Goal: Task Accomplishment & Management: Use online tool/utility

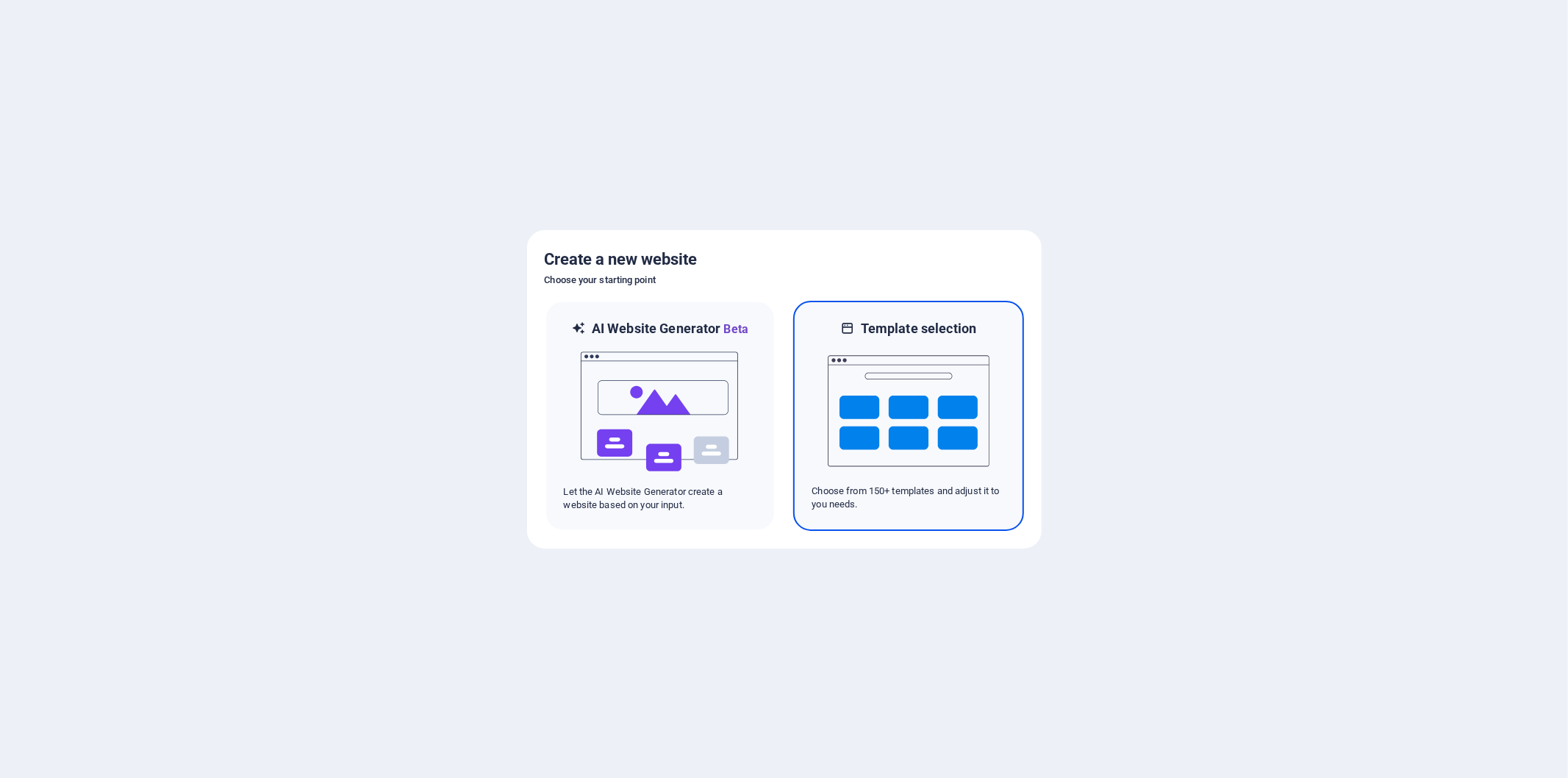
click at [1003, 445] on div at bounding box center [909, 411] width 193 height 147
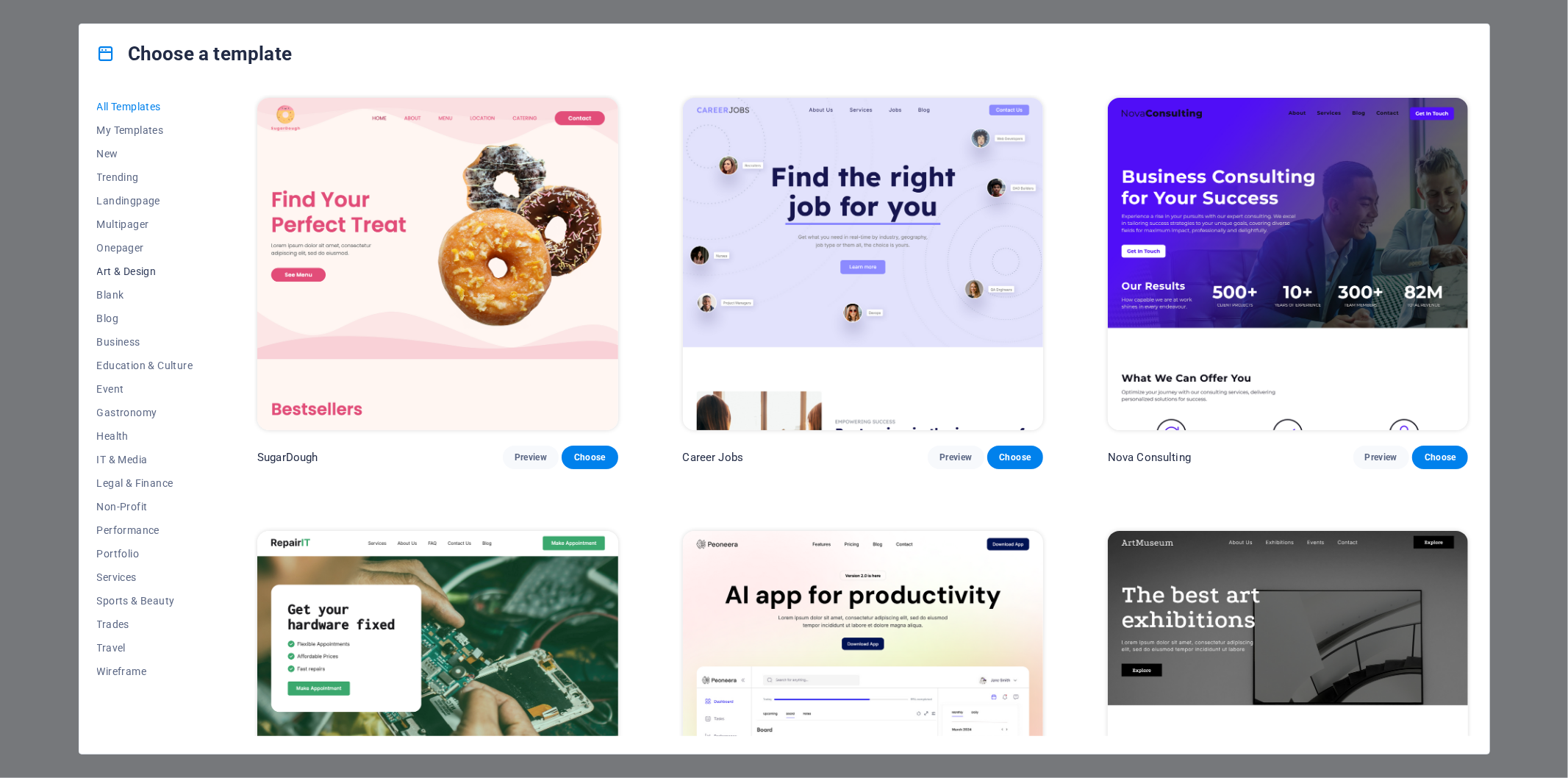
click at [128, 266] on span "Art & Design" at bounding box center [145, 271] width 96 height 12
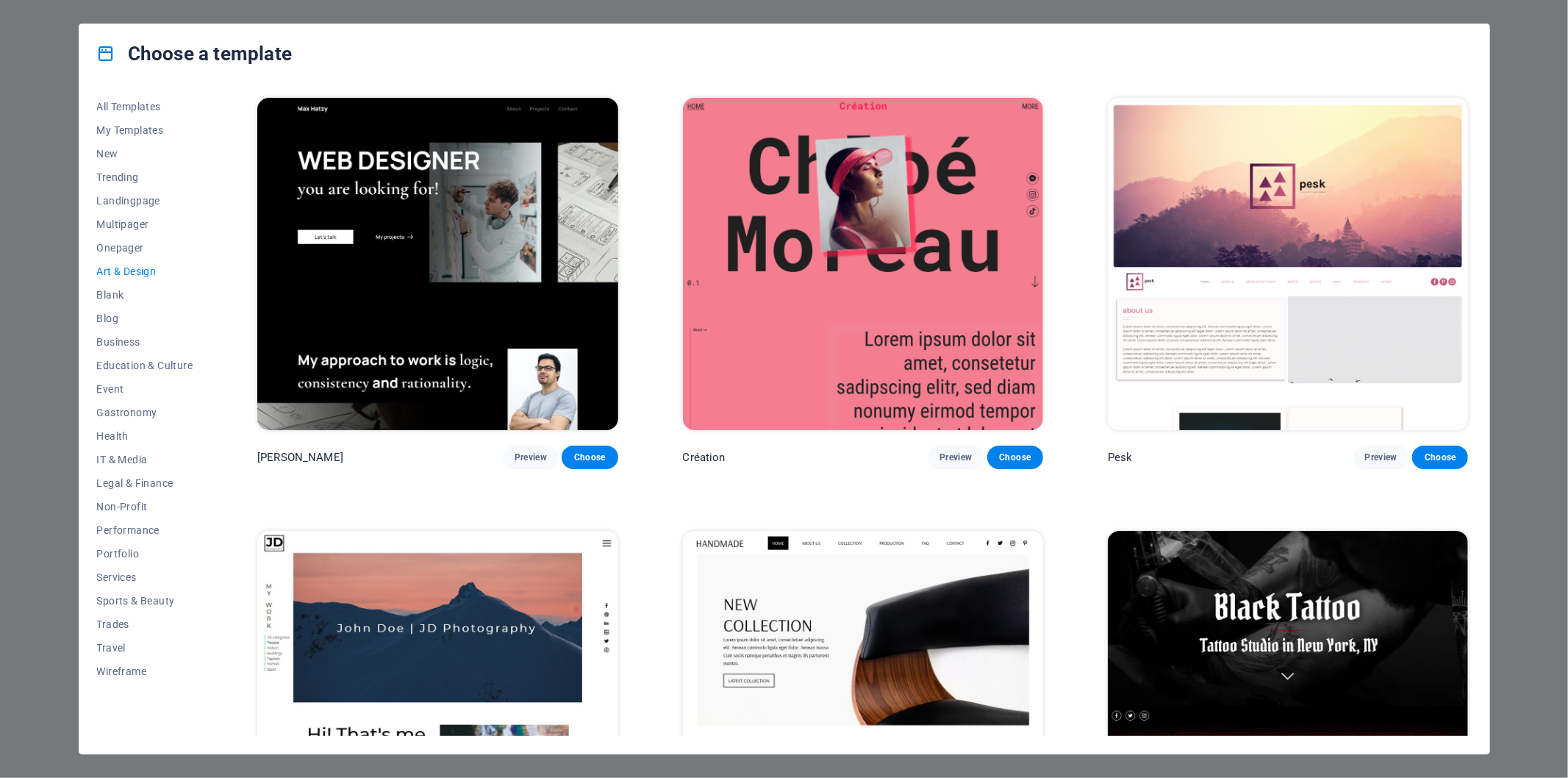
scroll to position [82, 0]
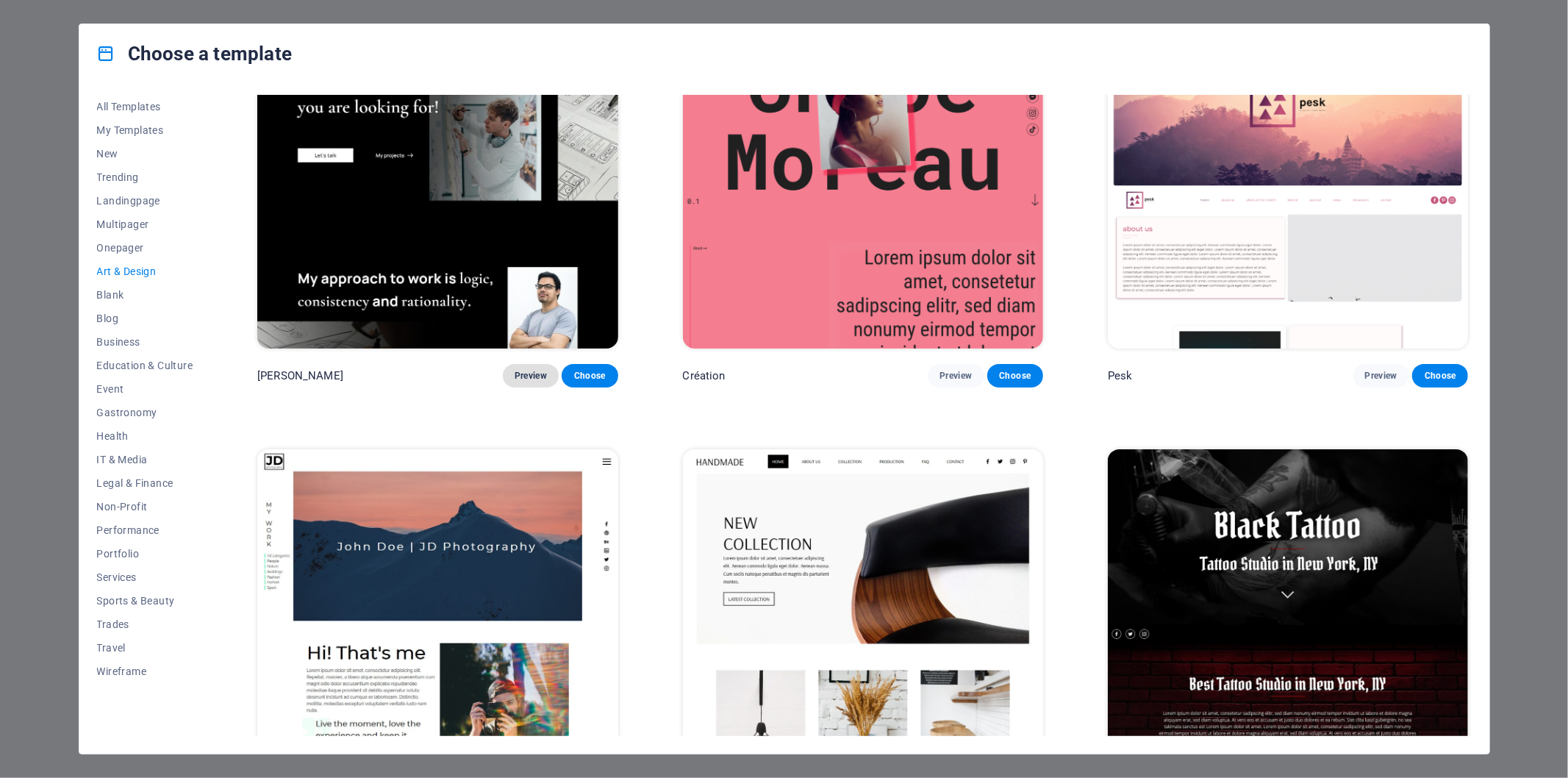
click at [535, 370] on span "Preview" at bounding box center [530, 376] width 32 height 12
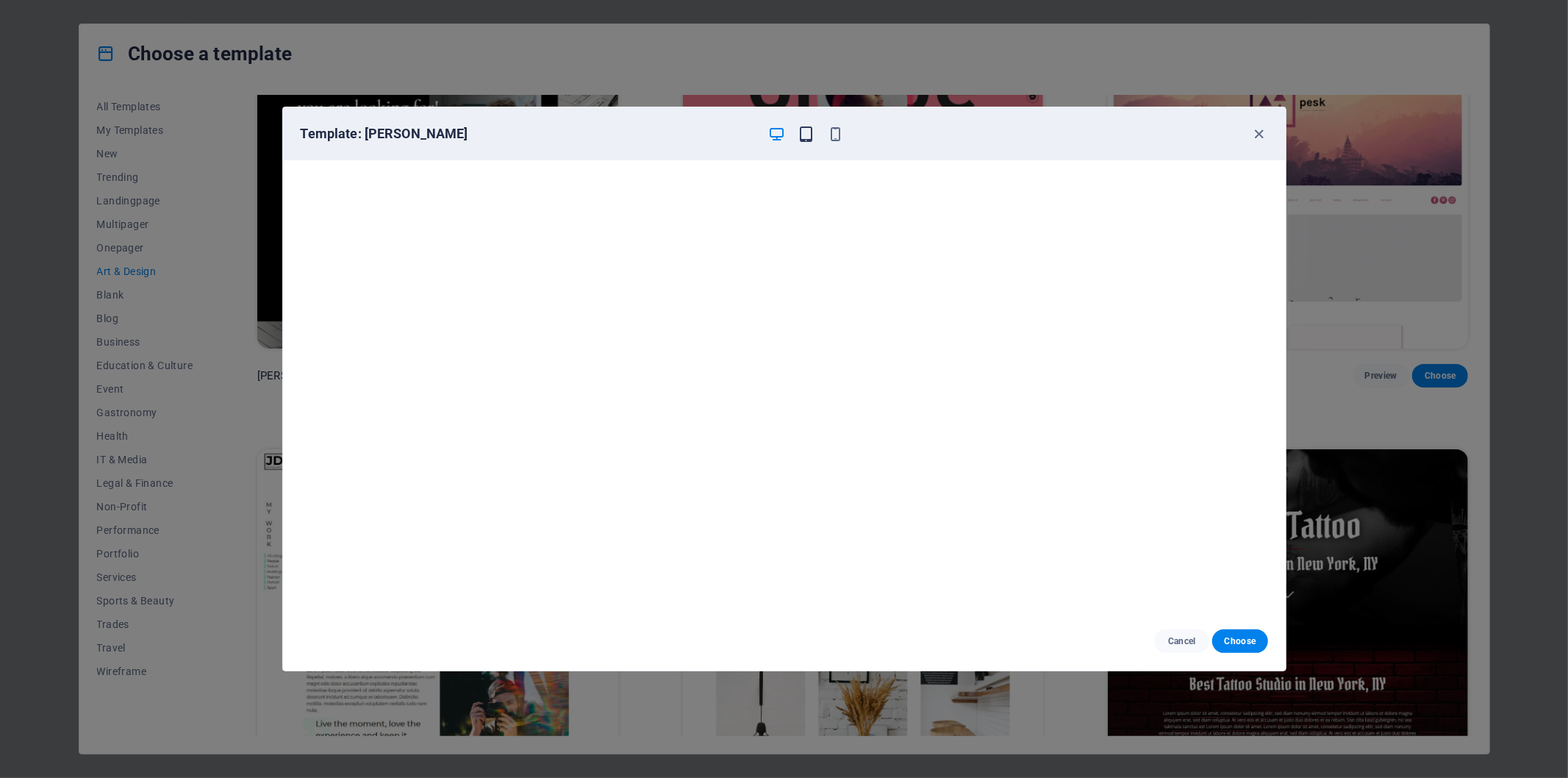
drag, startPoint x: 827, startPoint y: 122, endPoint x: 798, endPoint y: 125, distance: 29.2
click at [811, 123] on div "Template: Max Hatzy" at bounding box center [784, 134] width 1003 height 53
click at [798, 126] on icon "button" at bounding box center [806, 134] width 17 height 17
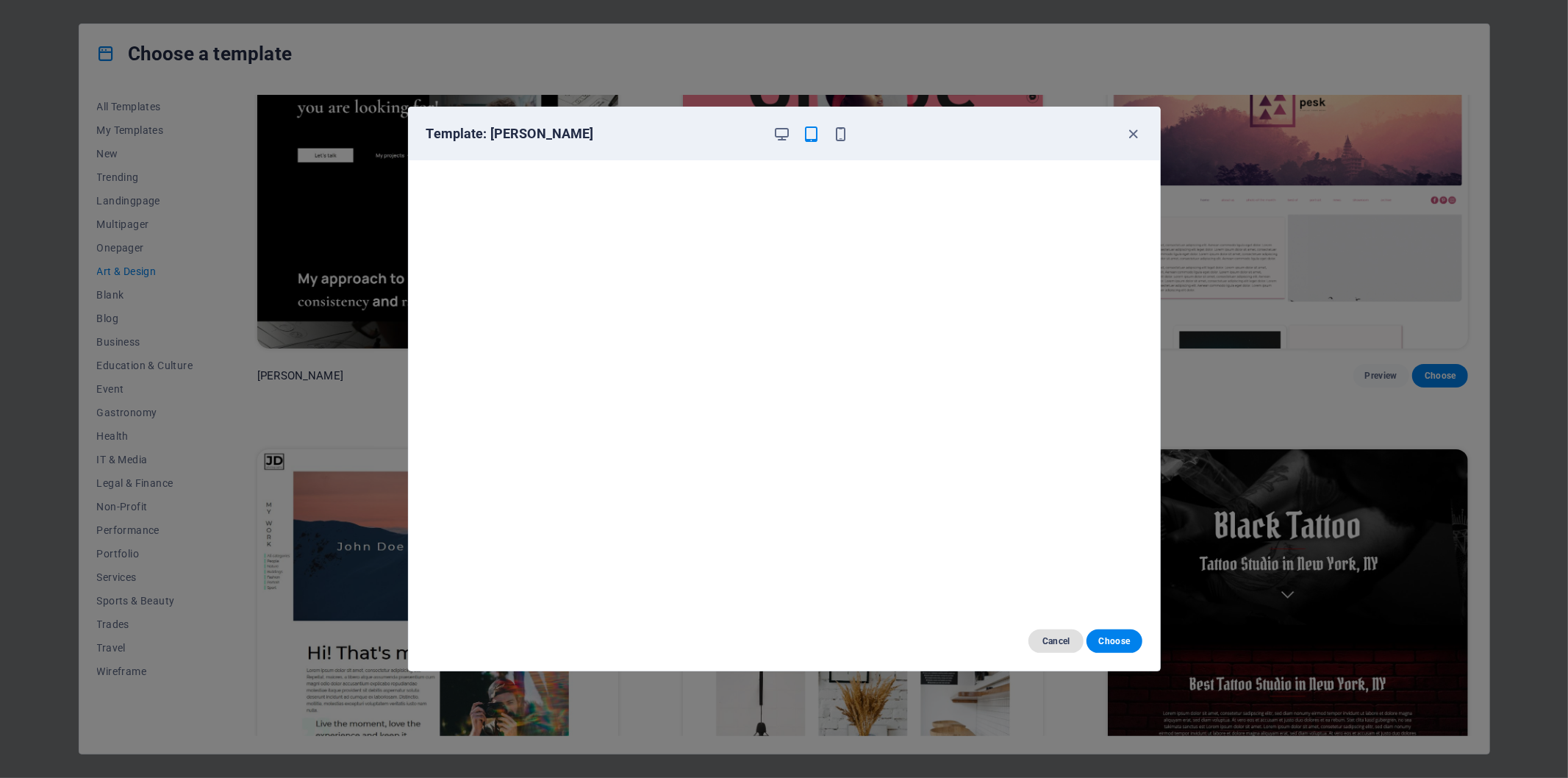
click at [1066, 640] on span "Cancel" at bounding box center [1056, 641] width 31 height 12
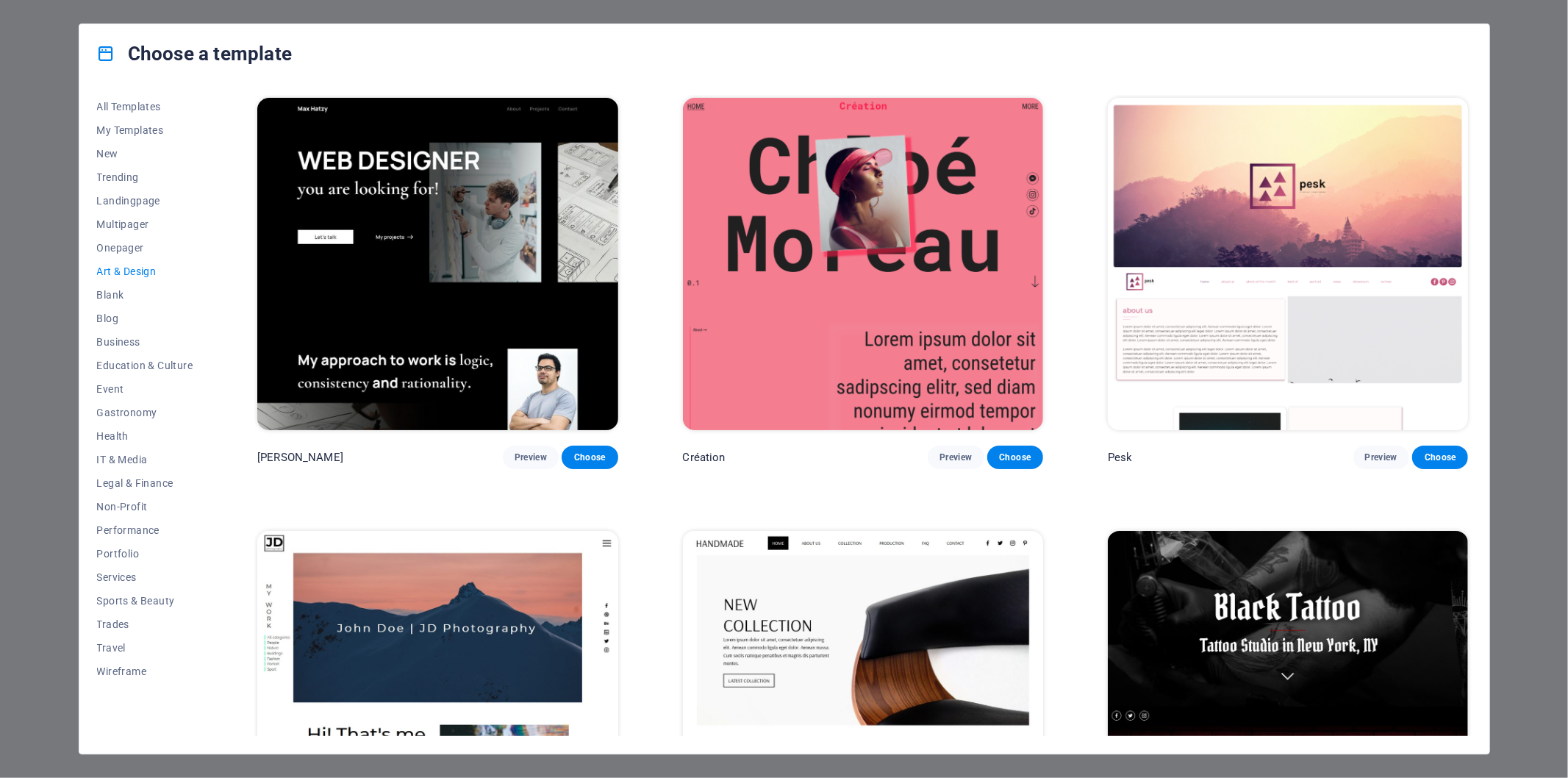
scroll to position [326, 0]
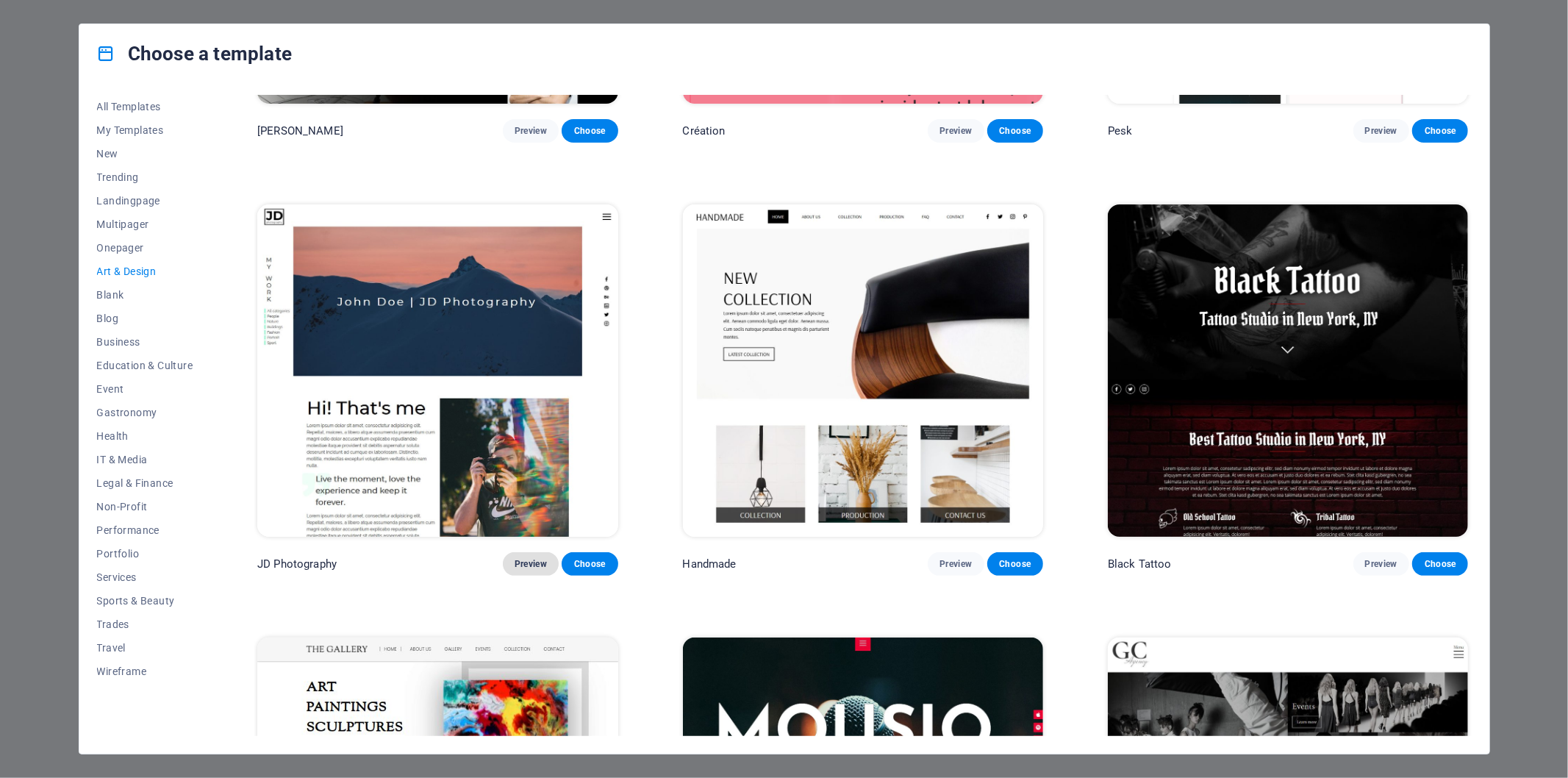
click at [535, 560] on span "Preview" at bounding box center [530, 564] width 32 height 12
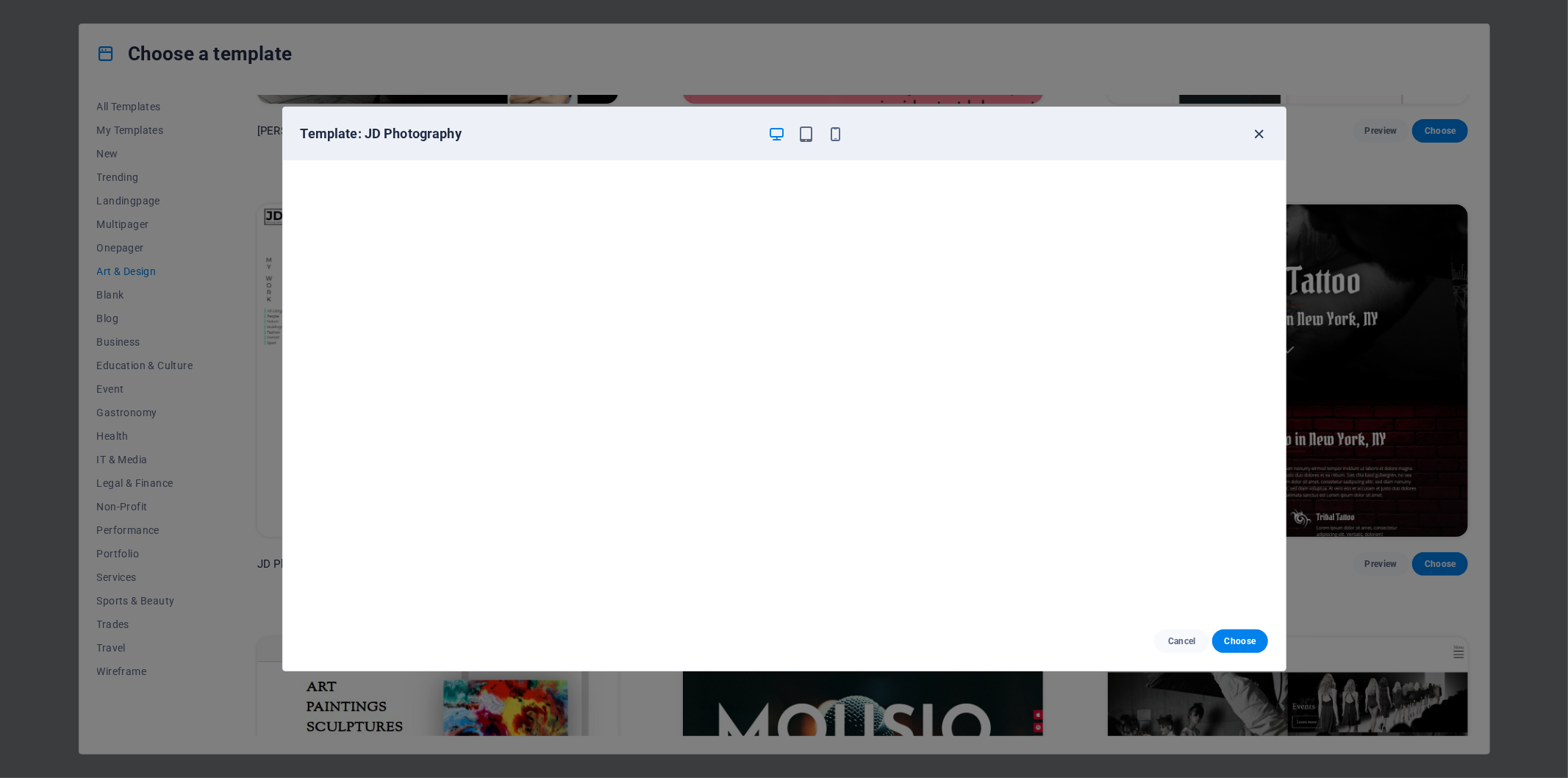
click at [1255, 127] on icon "button" at bounding box center [1259, 134] width 17 height 17
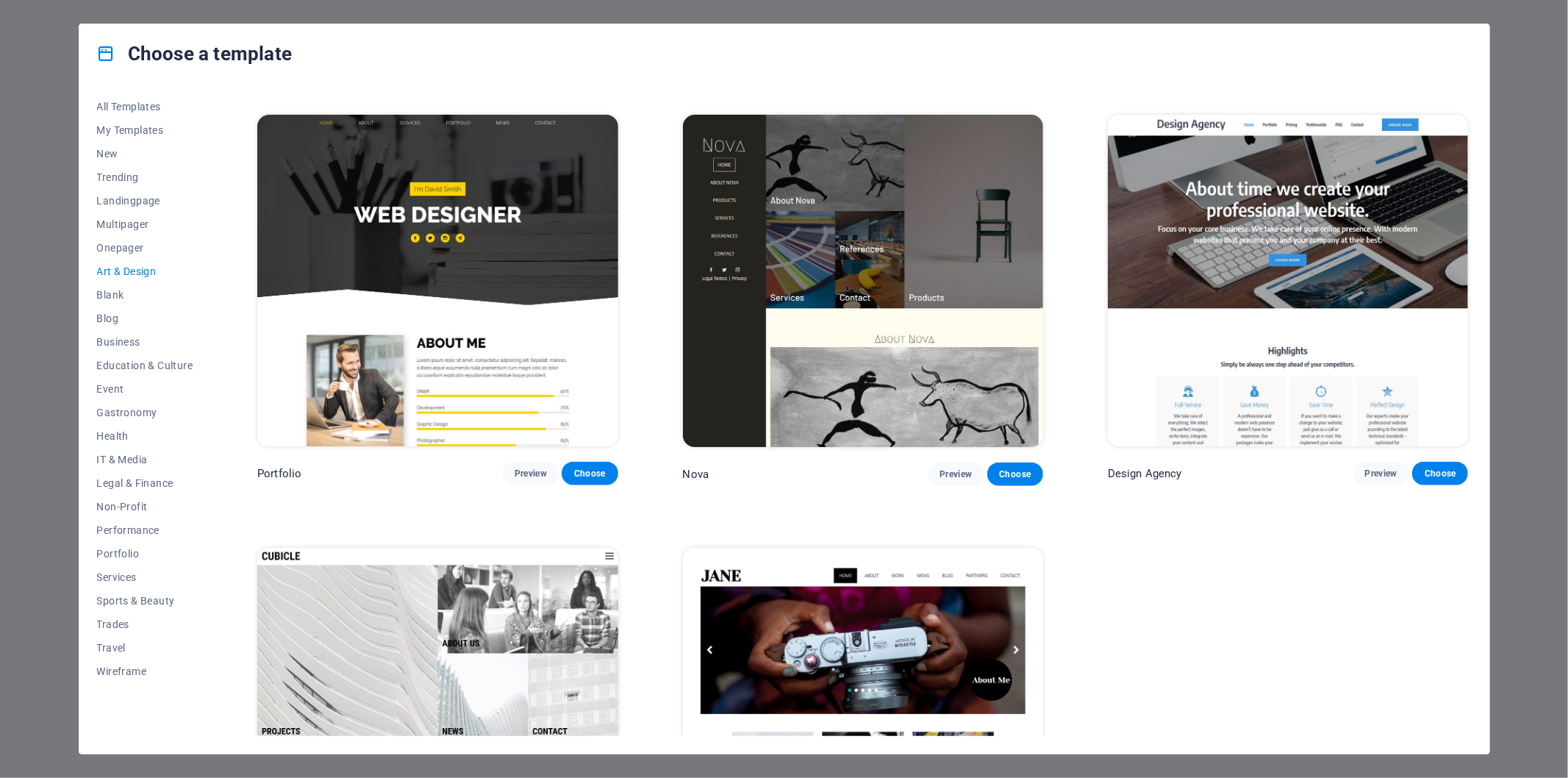
scroll to position [1307, 0]
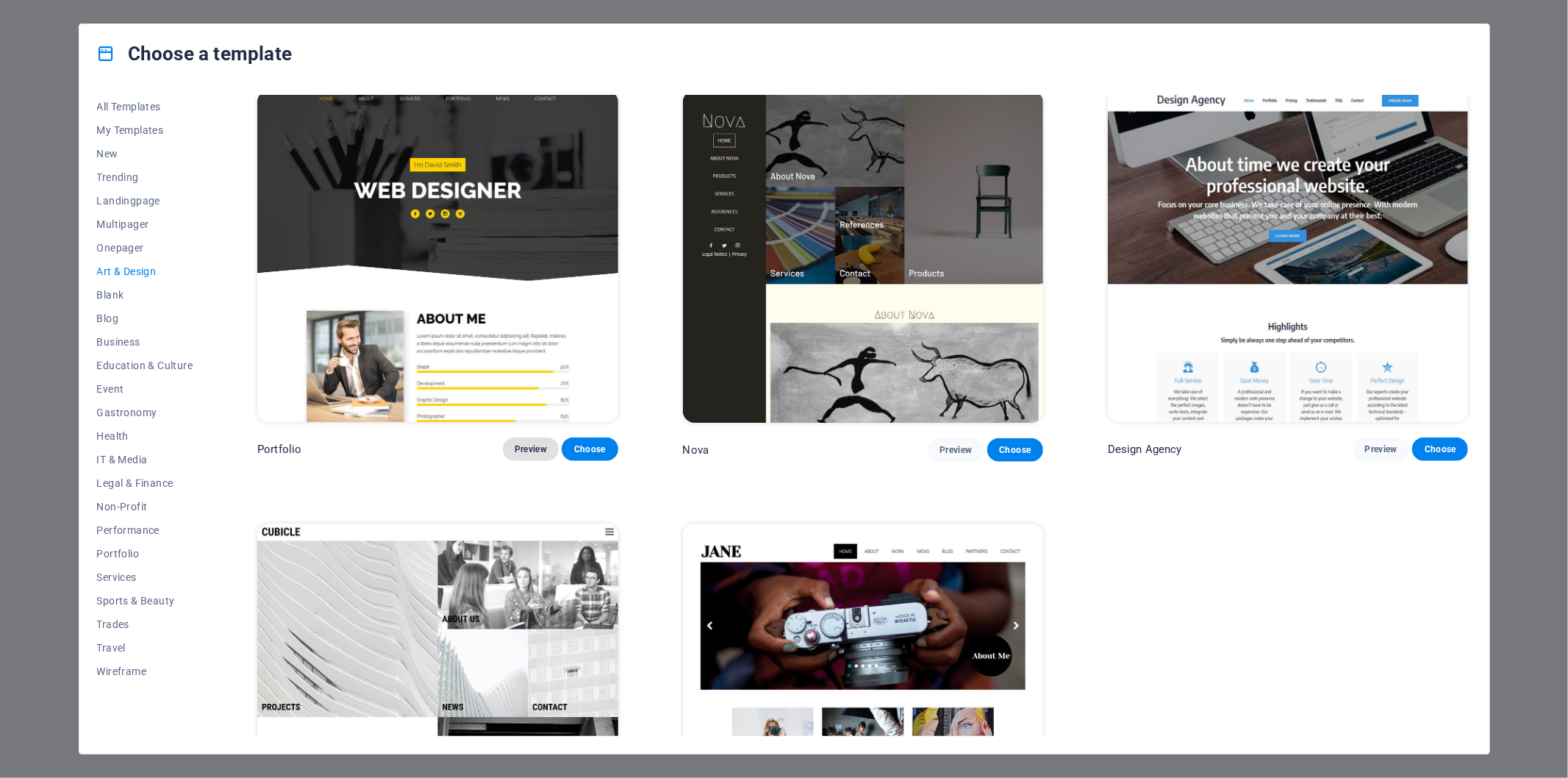
click at [525, 444] on span "Preview" at bounding box center [530, 449] width 32 height 12
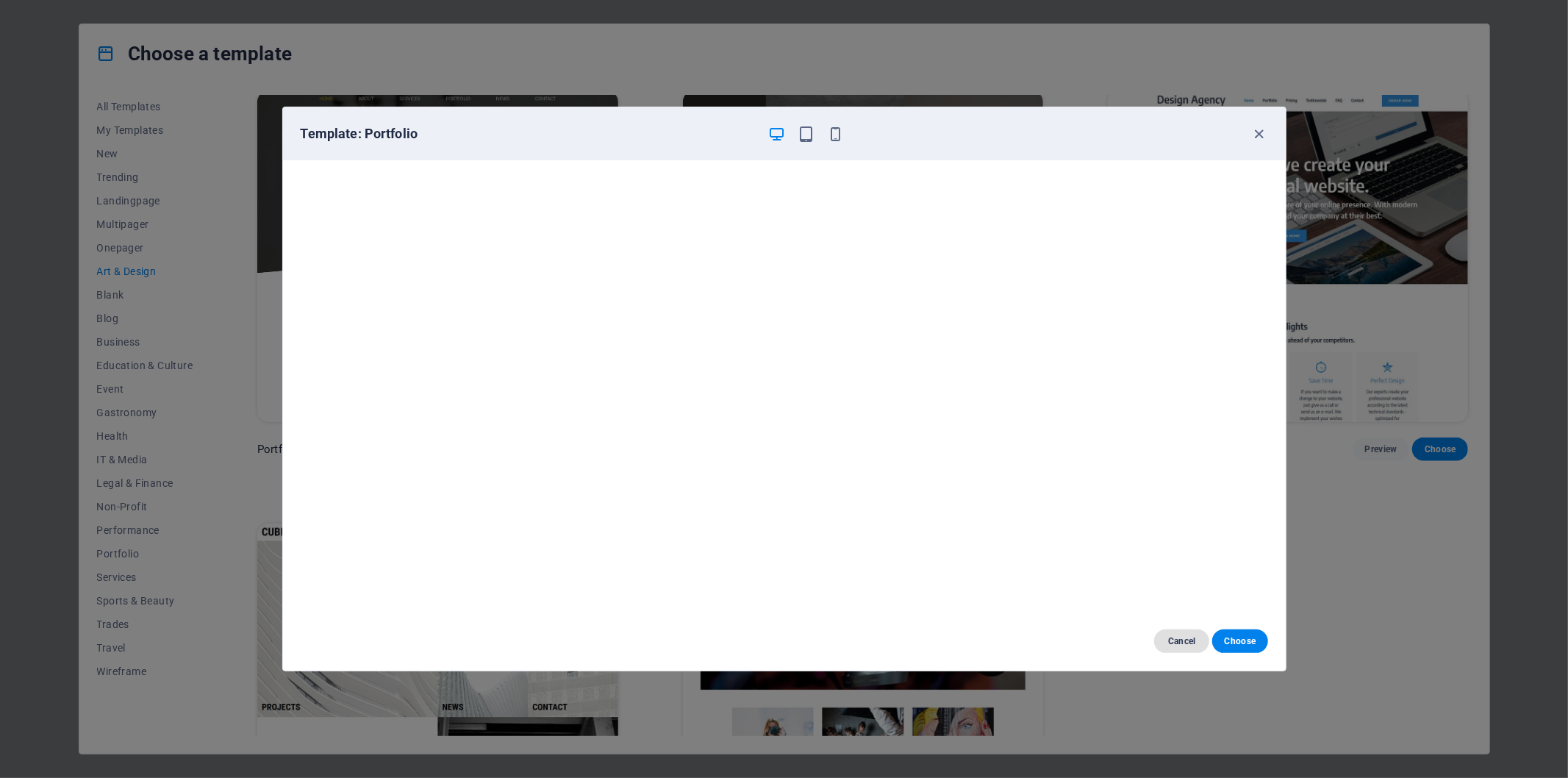
click at [1182, 641] on span "Cancel" at bounding box center [1182, 641] width 31 height 12
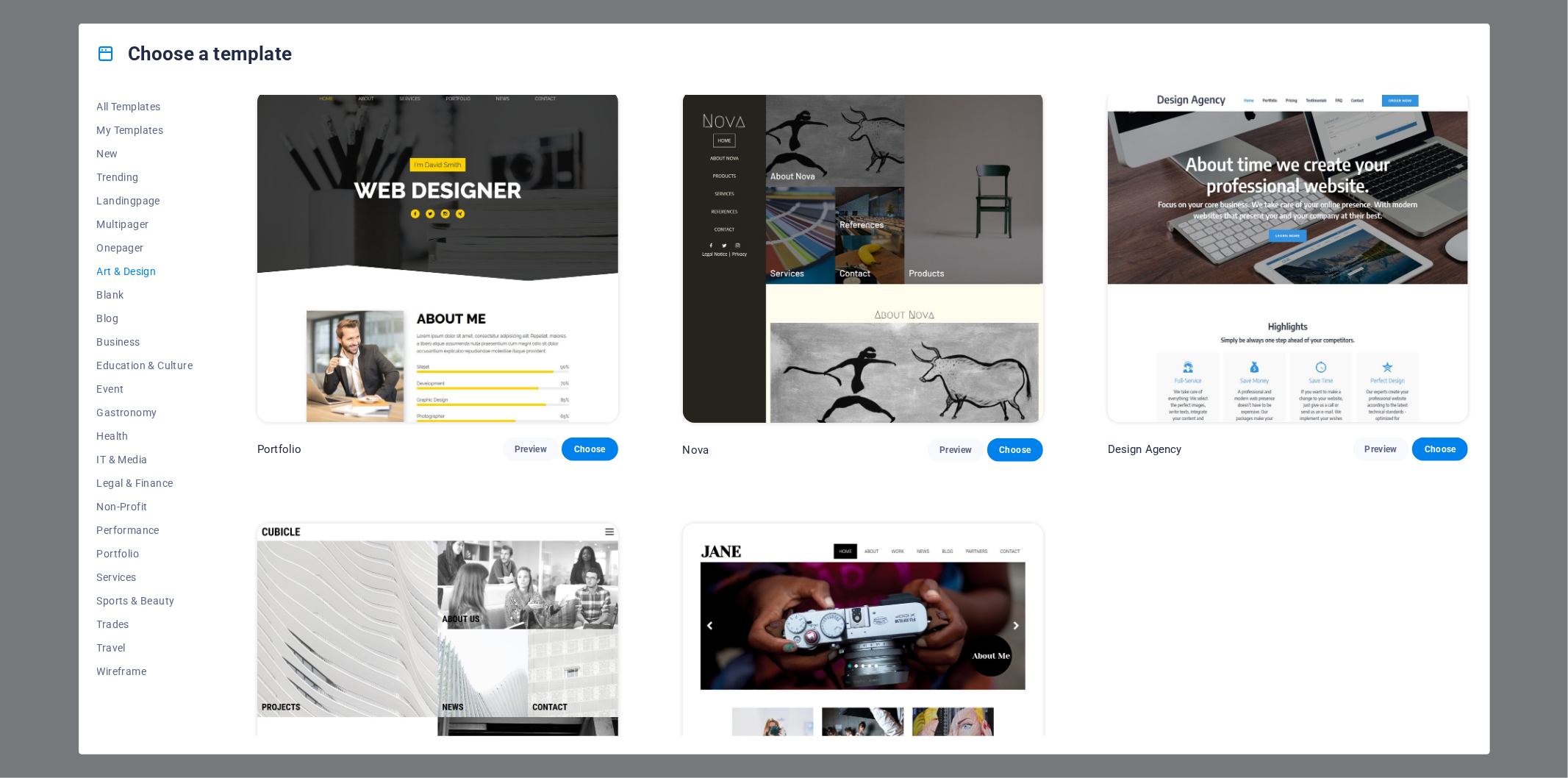
scroll to position [1456, 0]
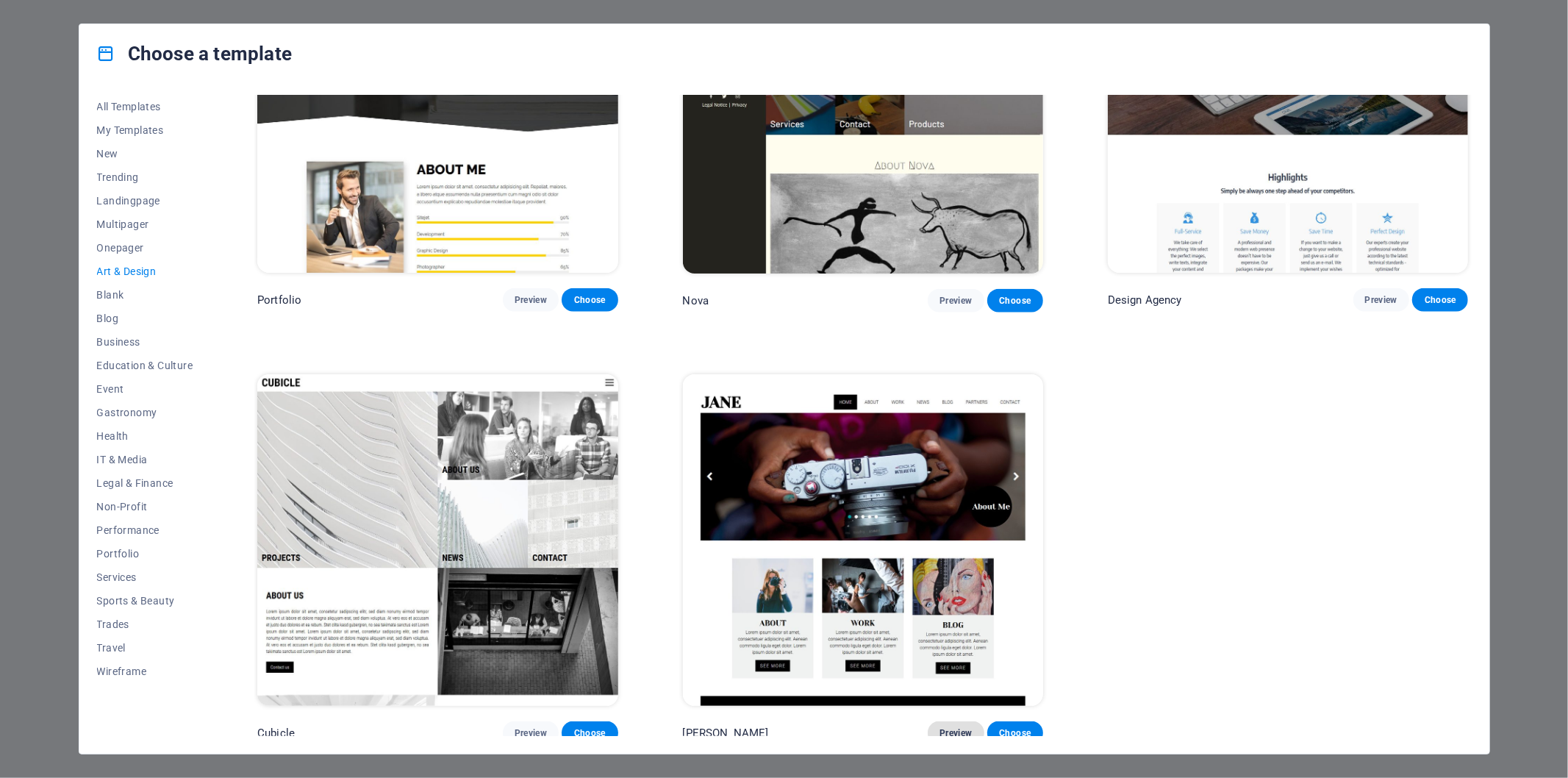
click at [936, 722] on button "Preview" at bounding box center [956, 733] width 56 height 23
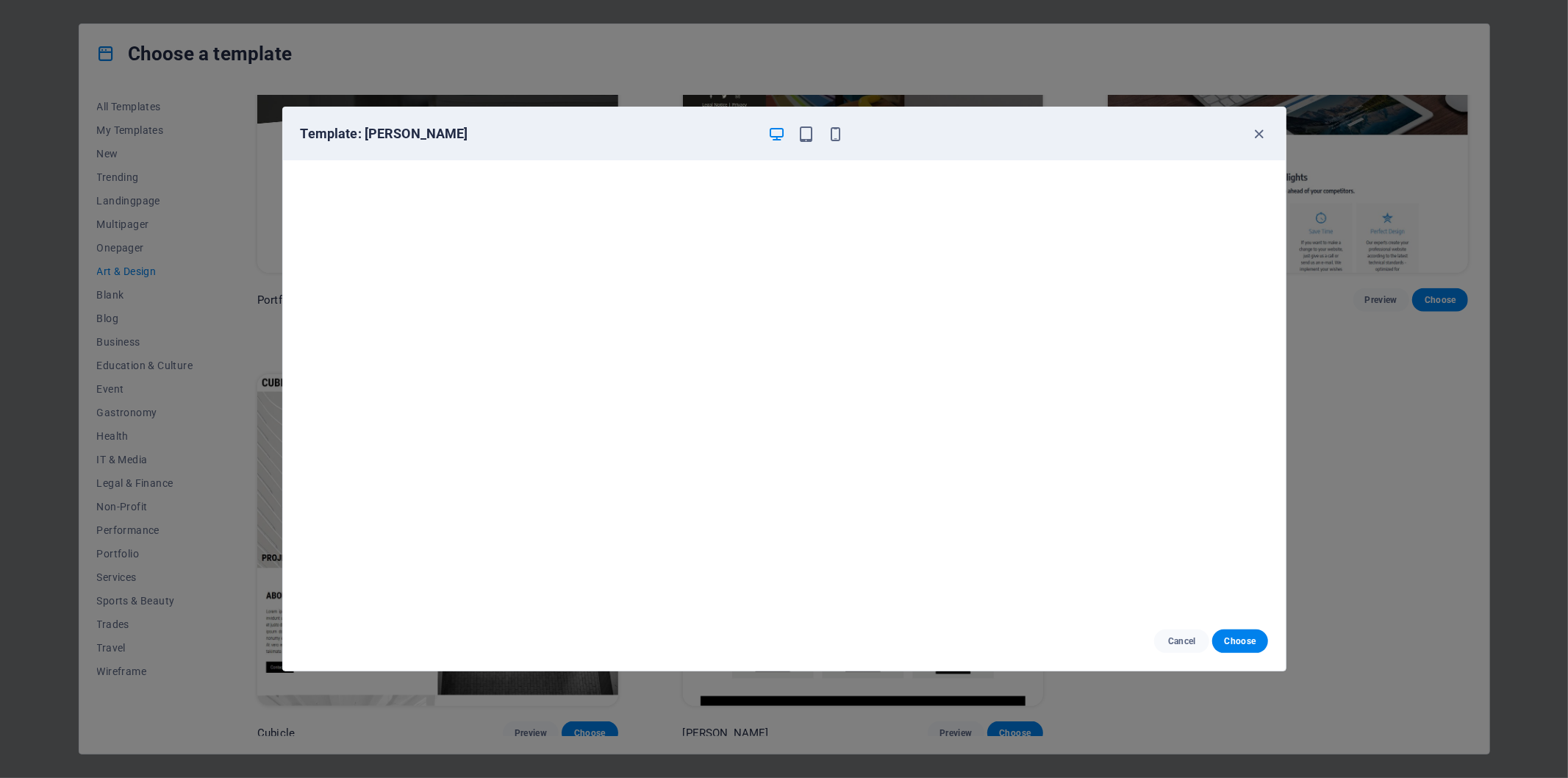
scroll to position [3, 0]
click at [1172, 636] on span "Cancel" at bounding box center [1182, 641] width 31 height 12
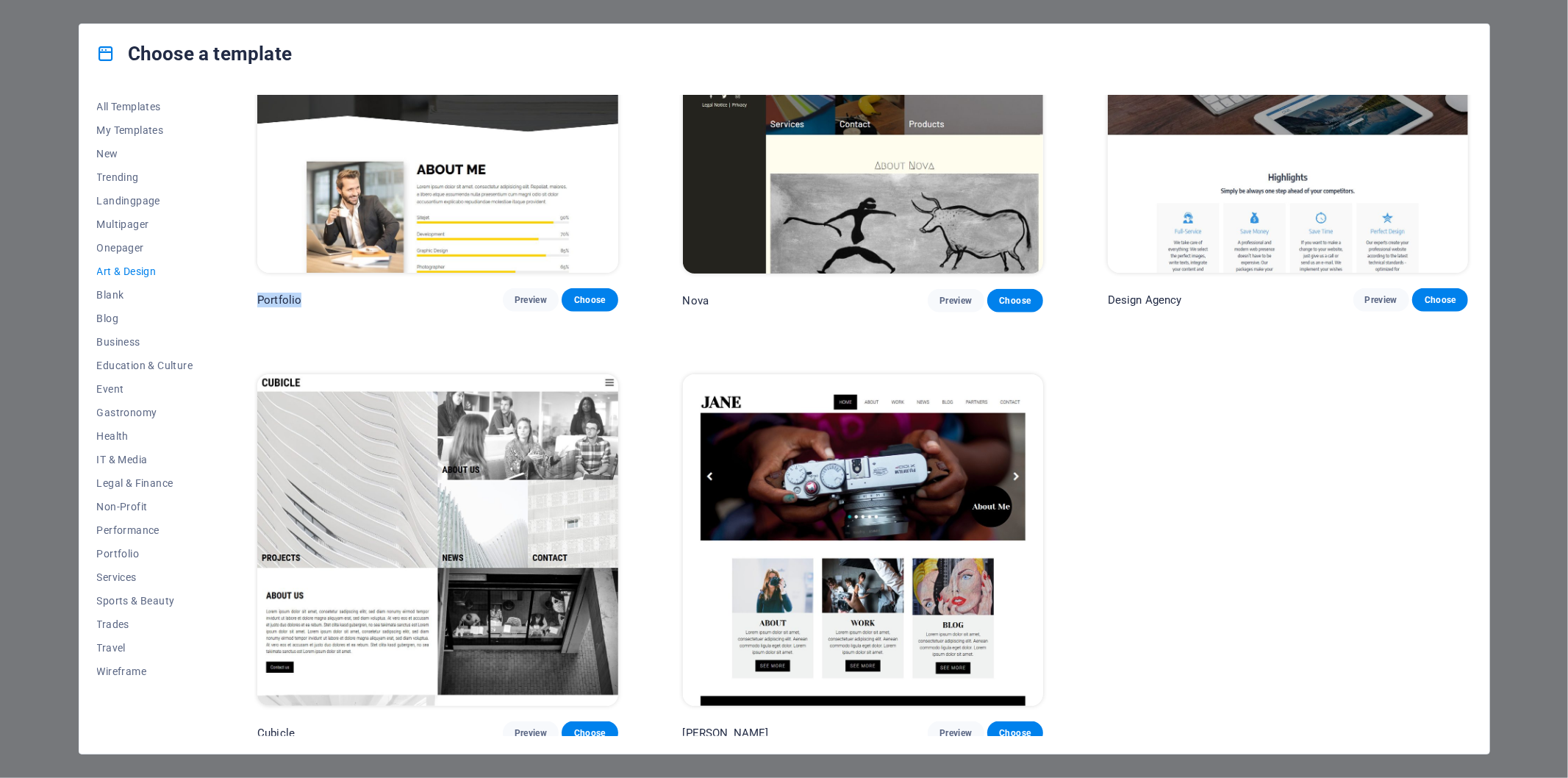
drag, startPoint x: 312, startPoint y: 294, endPoint x: 296, endPoint y: 313, distance: 24.8
click at [236, 295] on div "All Templates My Templates New Trending Landingpage Multipager Onepager Art & D…" at bounding box center [784, 418] width 1410 height 670
click at [117, 666] on span "Wireframe" at bounding box center [145, 671] width 96 height 12
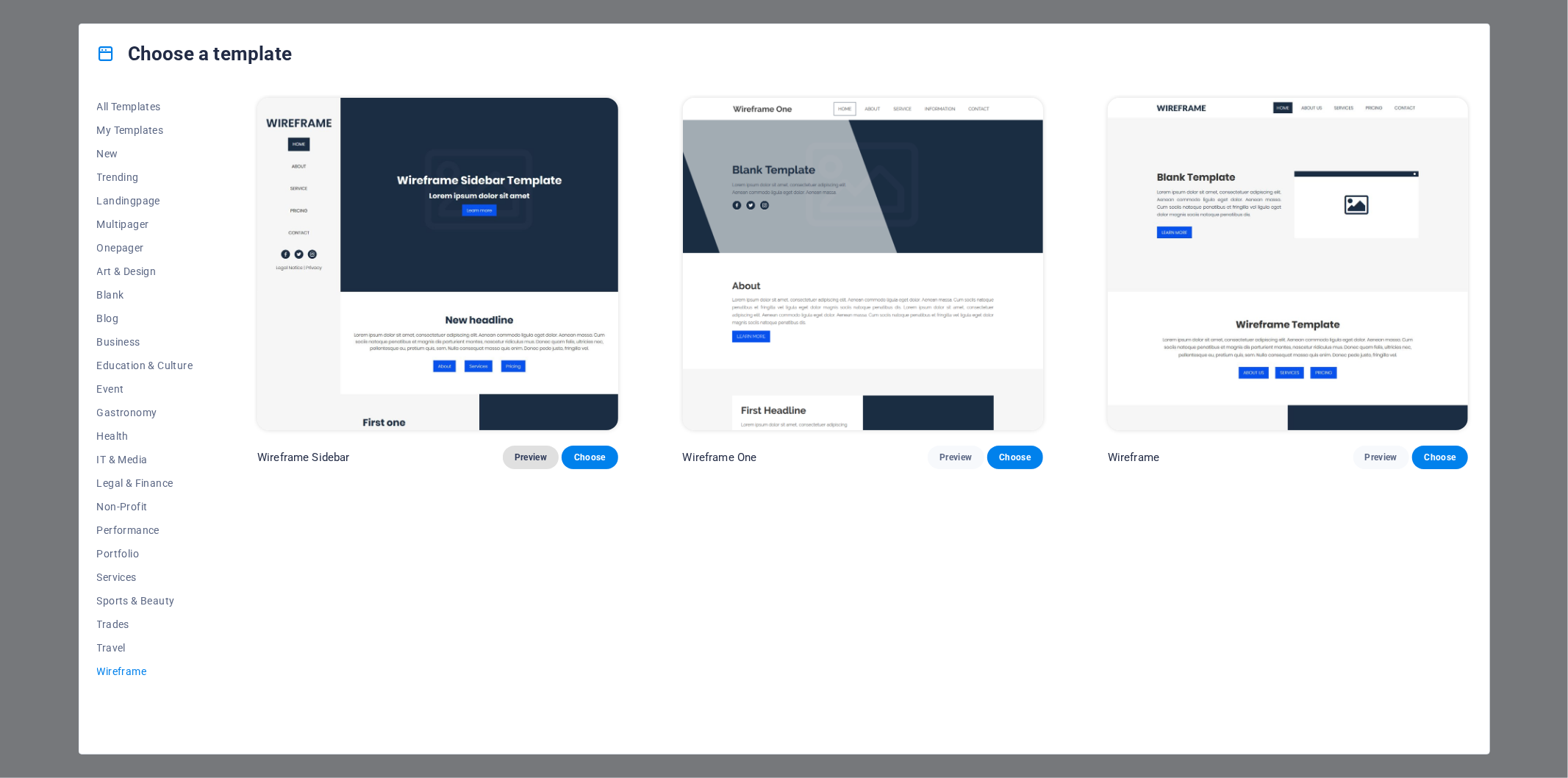
click at [525, 457] on span "Preview" at bounding box center [530, 457] width 32 height 12
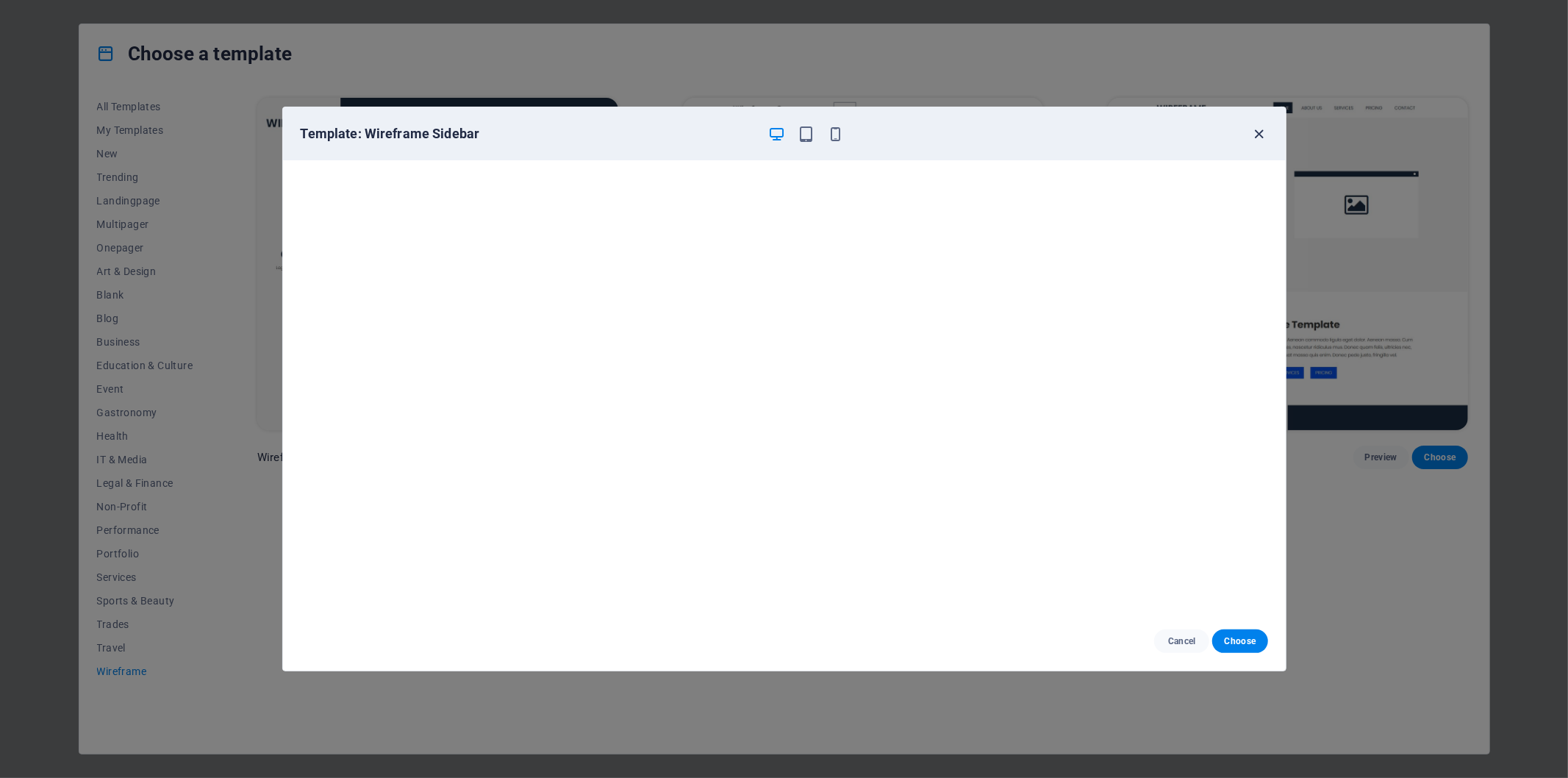
click at [1254, 135] on icon "button" at bounding box center [1259, 134] width 17 height 17
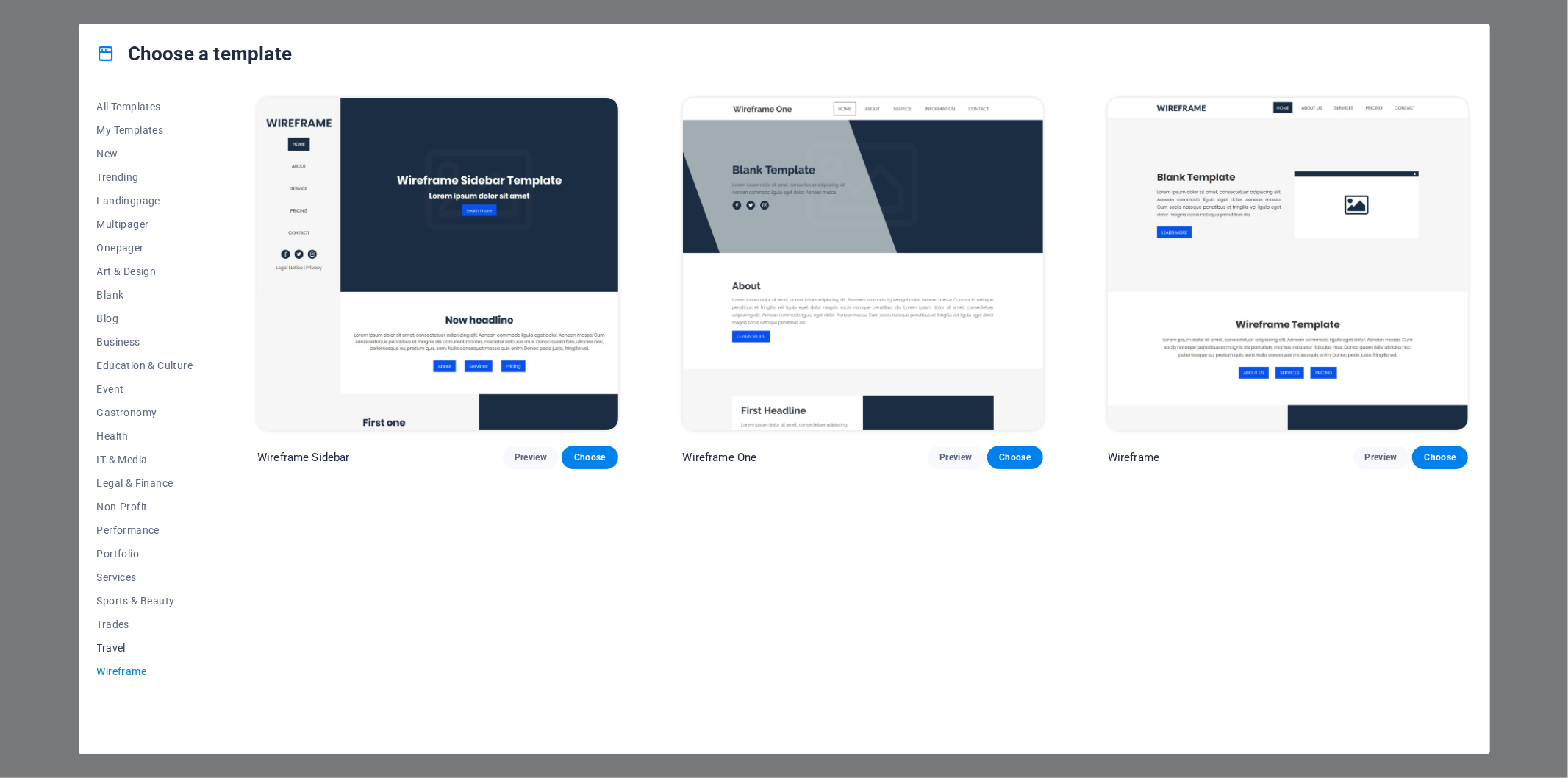
click at [114, 646] on span "Travel" at bounding box center [145, 648] width 96 height 12
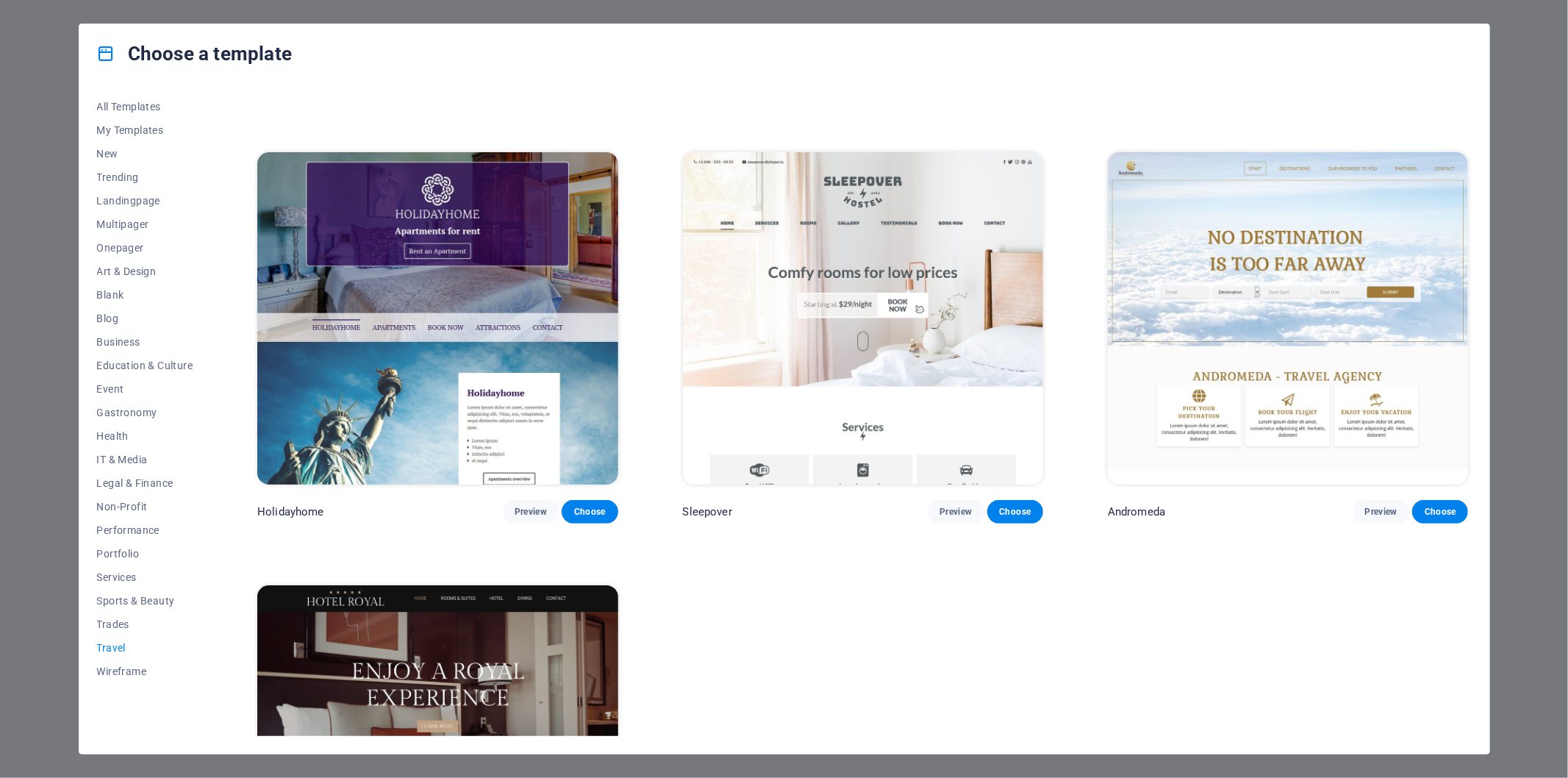
scroll to position [408, 0]
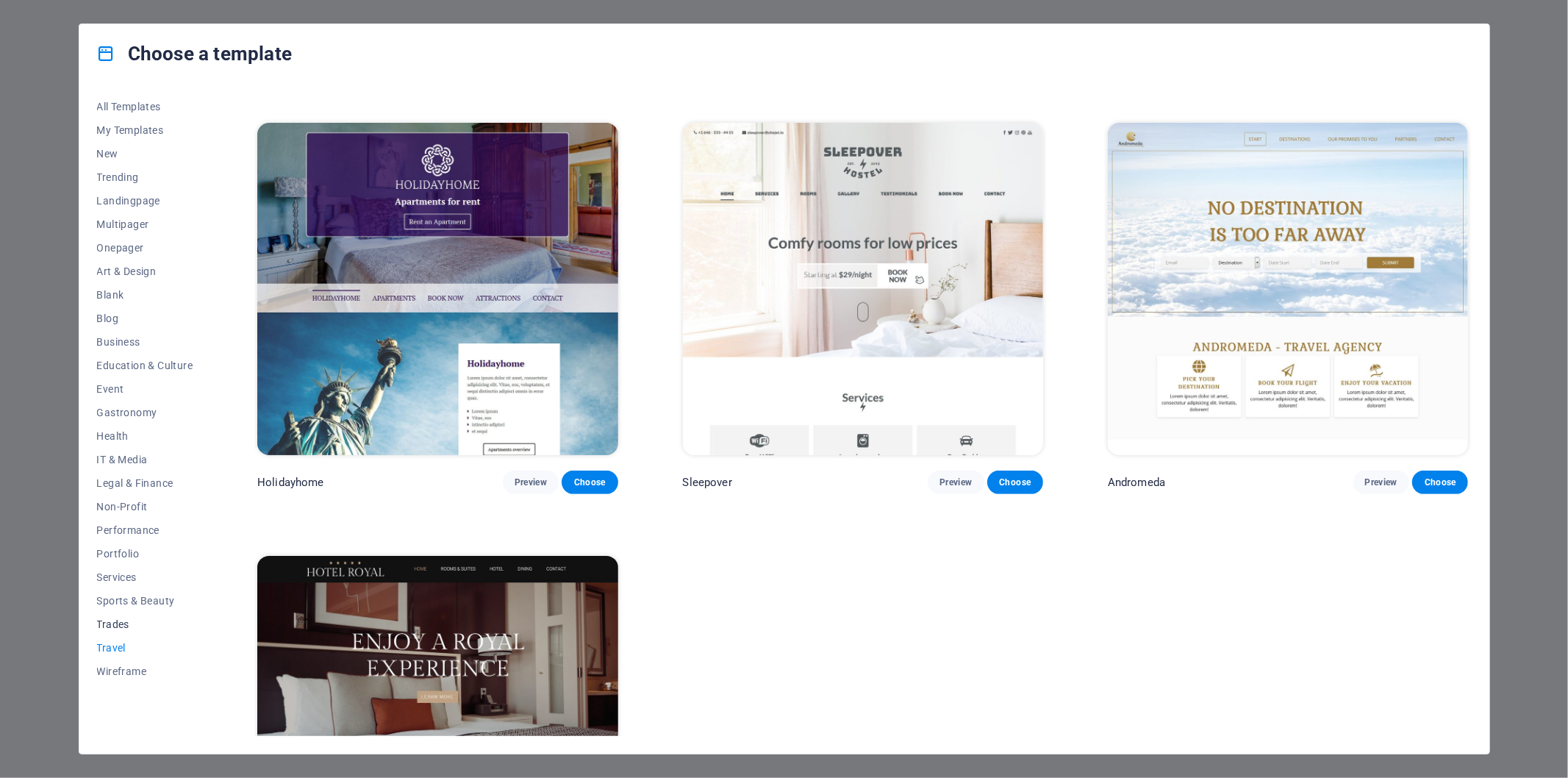
click at [123, 620] on span "Trades" at bounding box center [145, 624] width 96 height 12
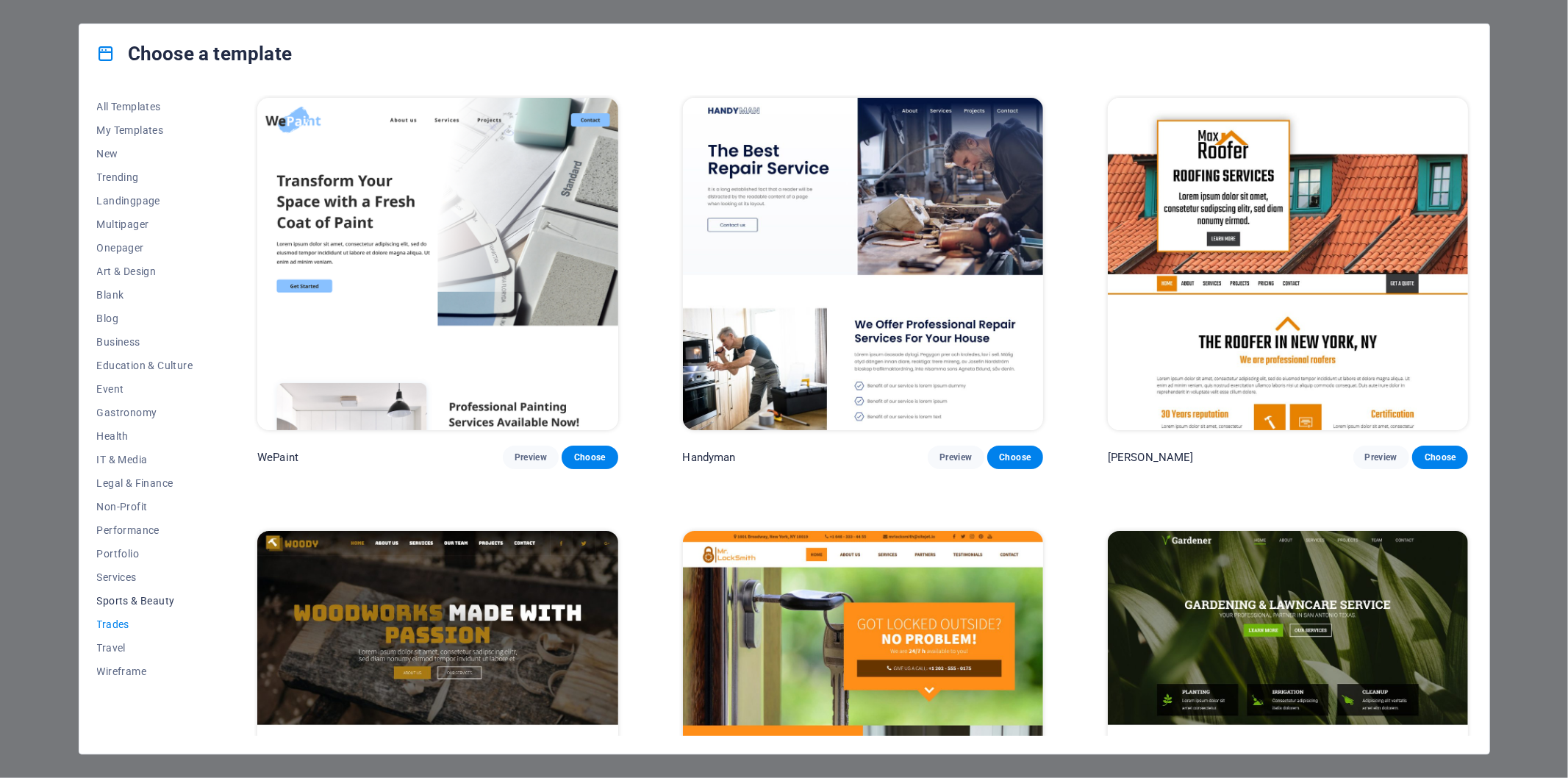
click at [165, 596] on span "Sports & Beauty" at bounding box center [145, 601] width 96 height 12
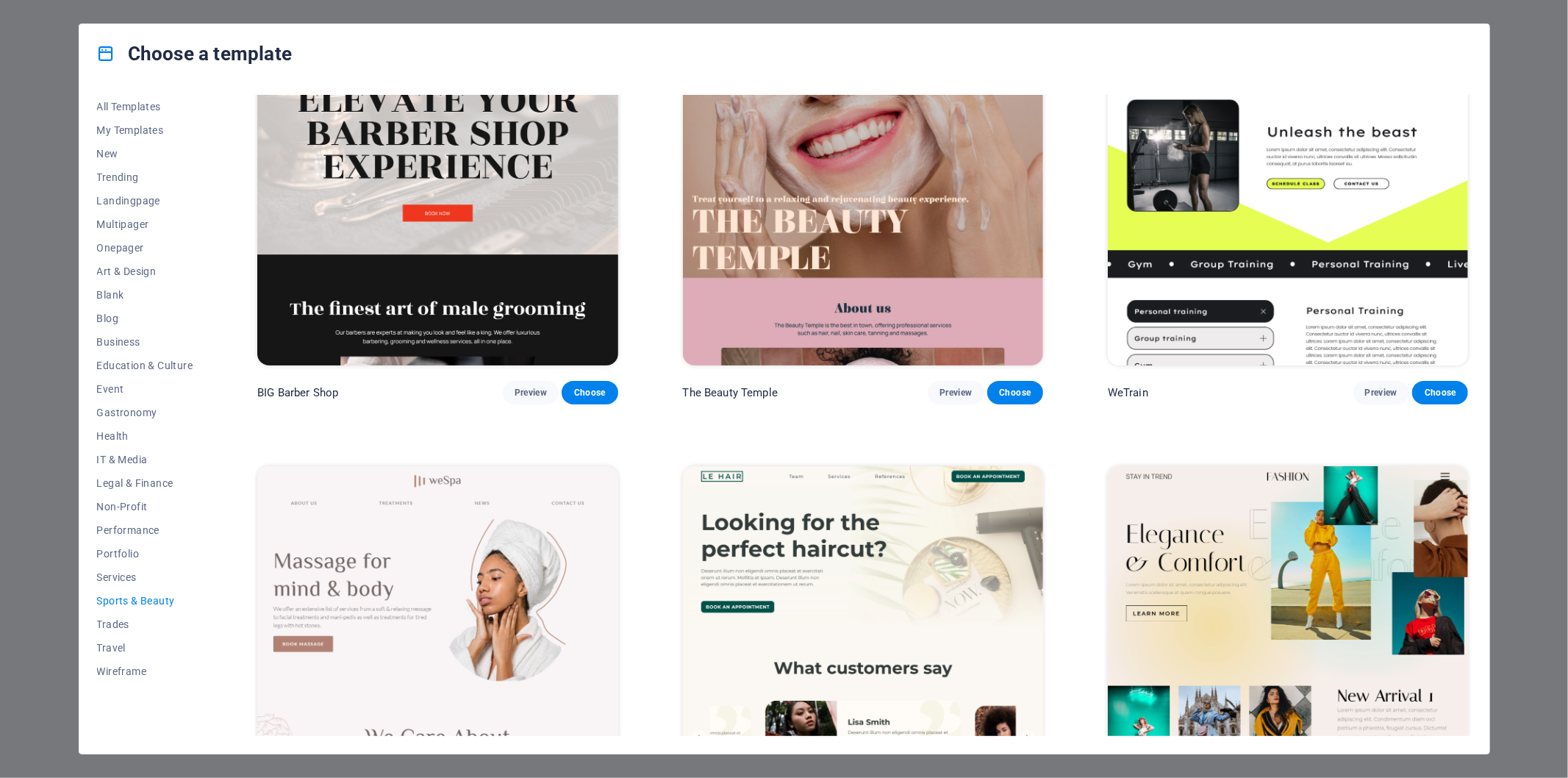
scroll to position [245, 0]
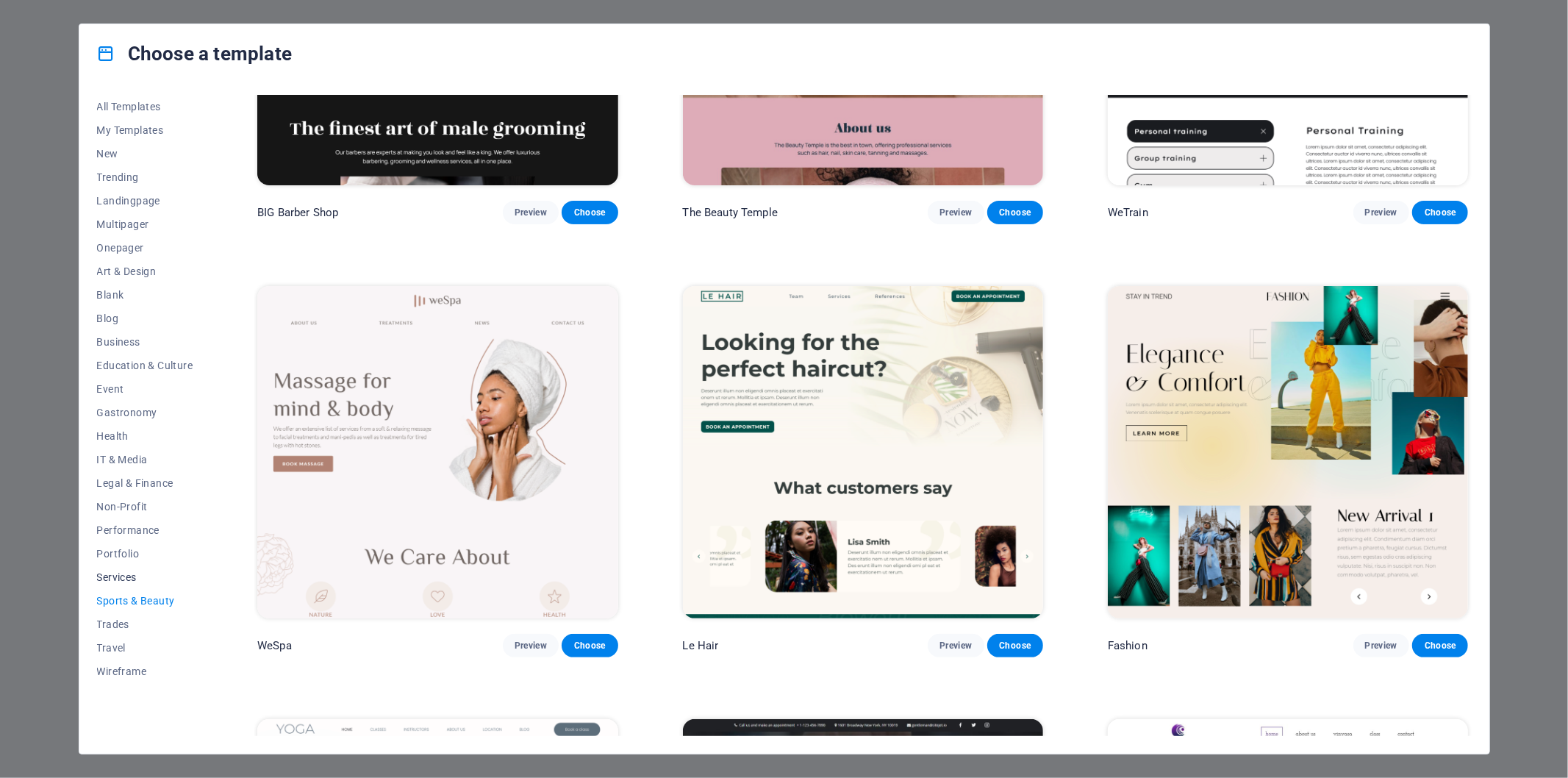
click at [108, 578] on span "Services" at bounding box center [145, 577] width 96 height 12
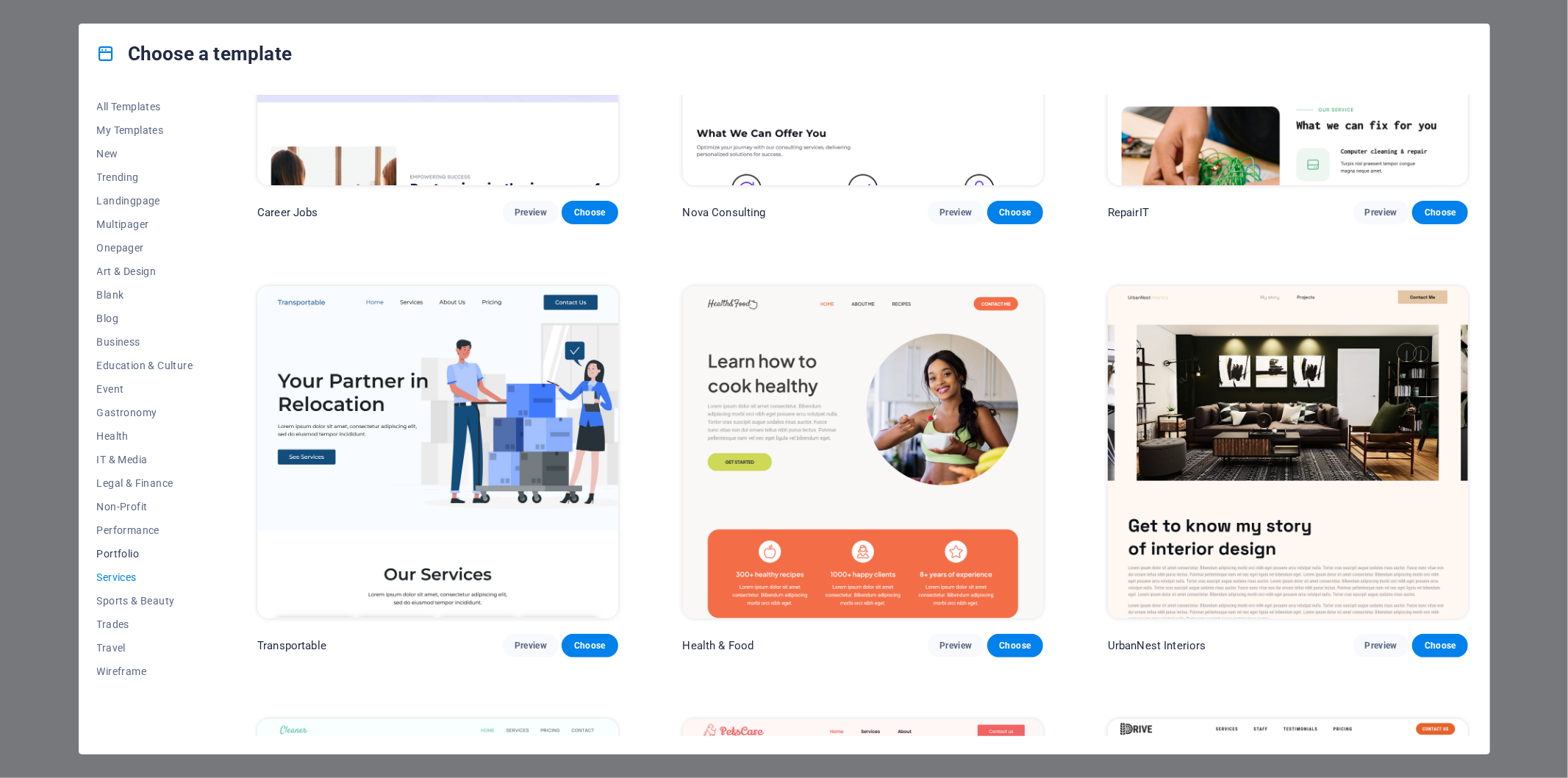
click at [119, 561] on button "Portfolio" at bounding box center [145, 554] width 96 height 23
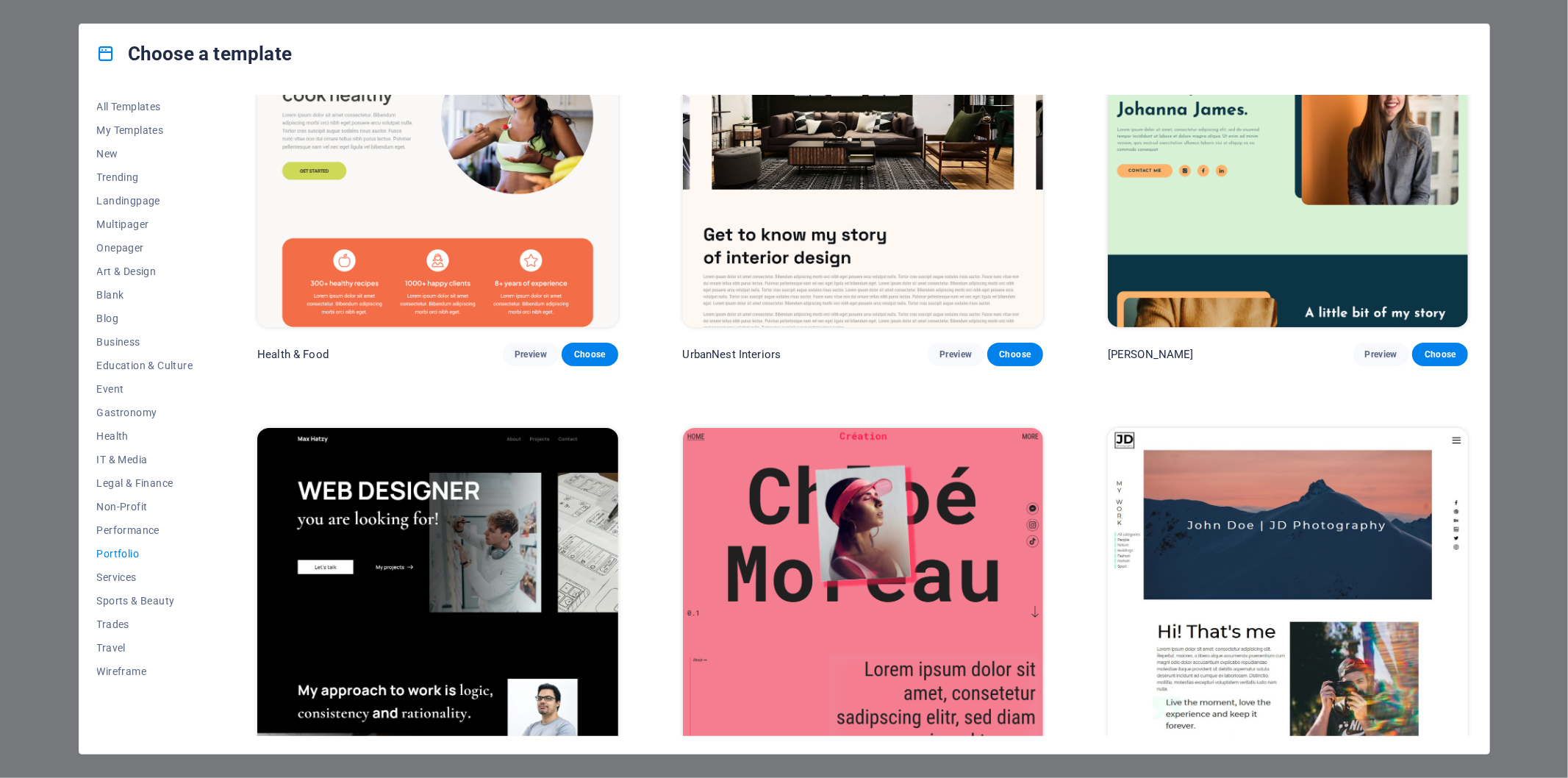
scroll to position [163, 0]
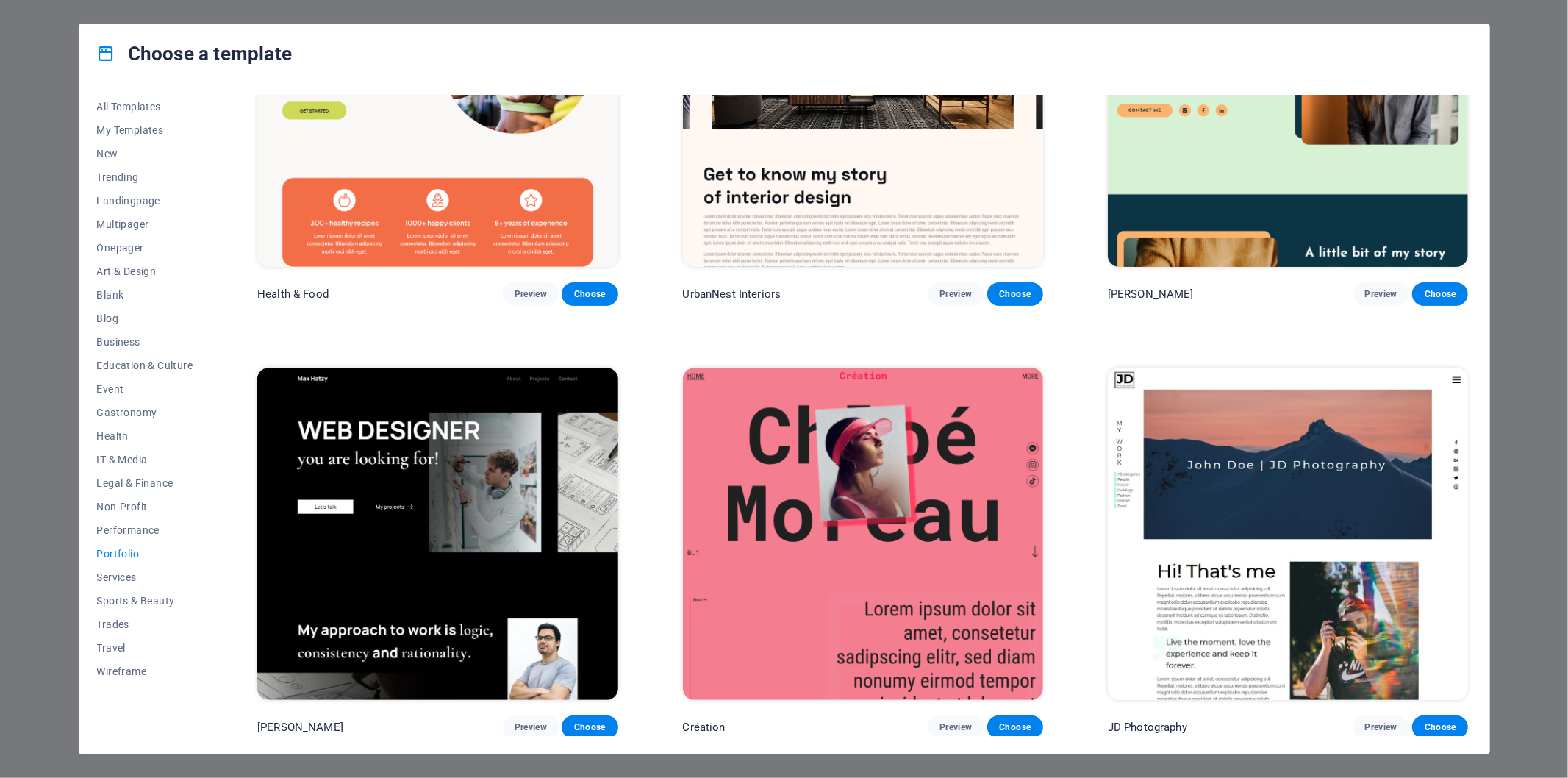
click at [1305, 466] on img at bounding box center [1287, 534] width 360 height 333
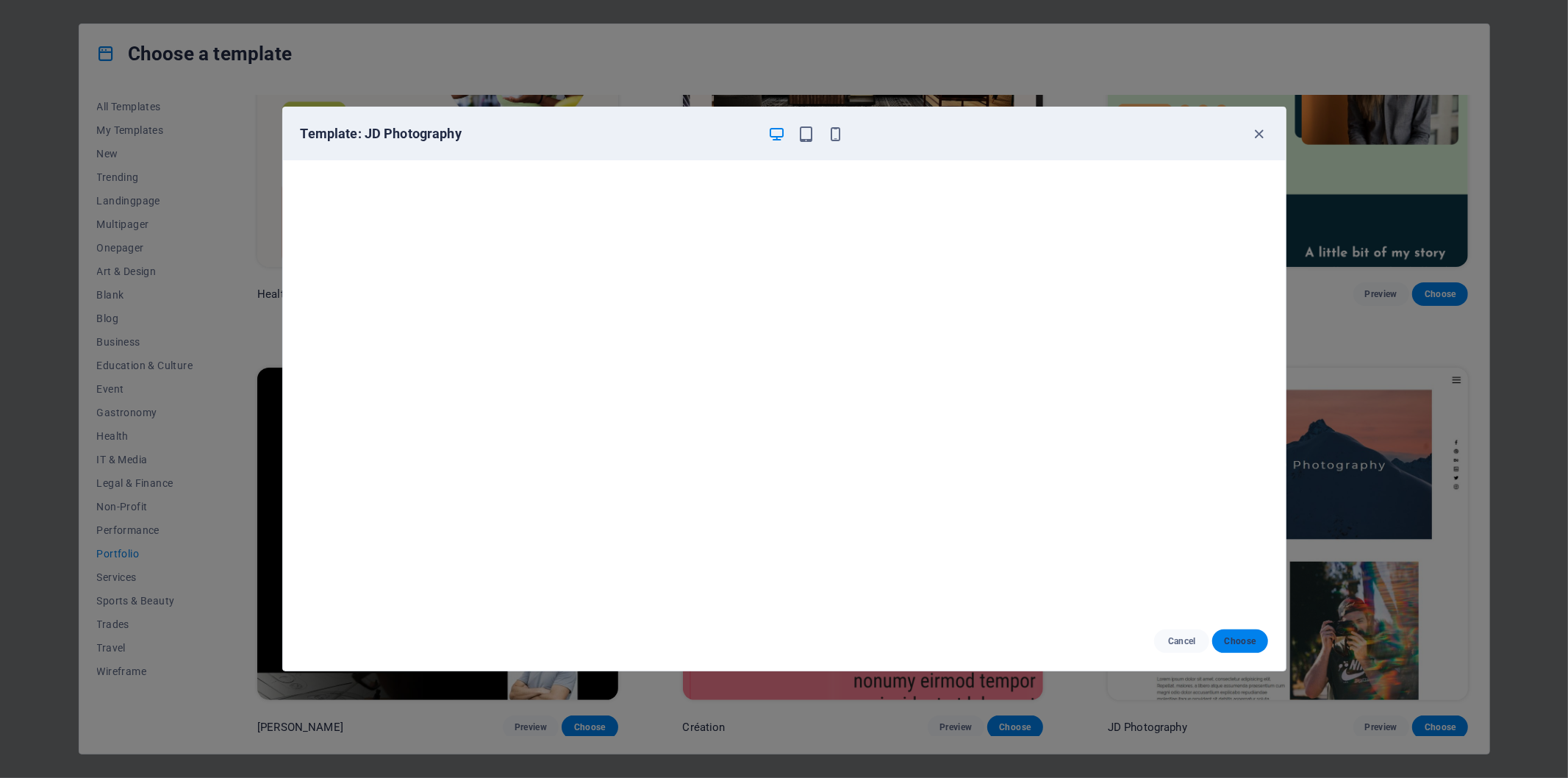
click at [1250, 638] on span "Choose" at bounding box center [1240, 641] width 31 height 12
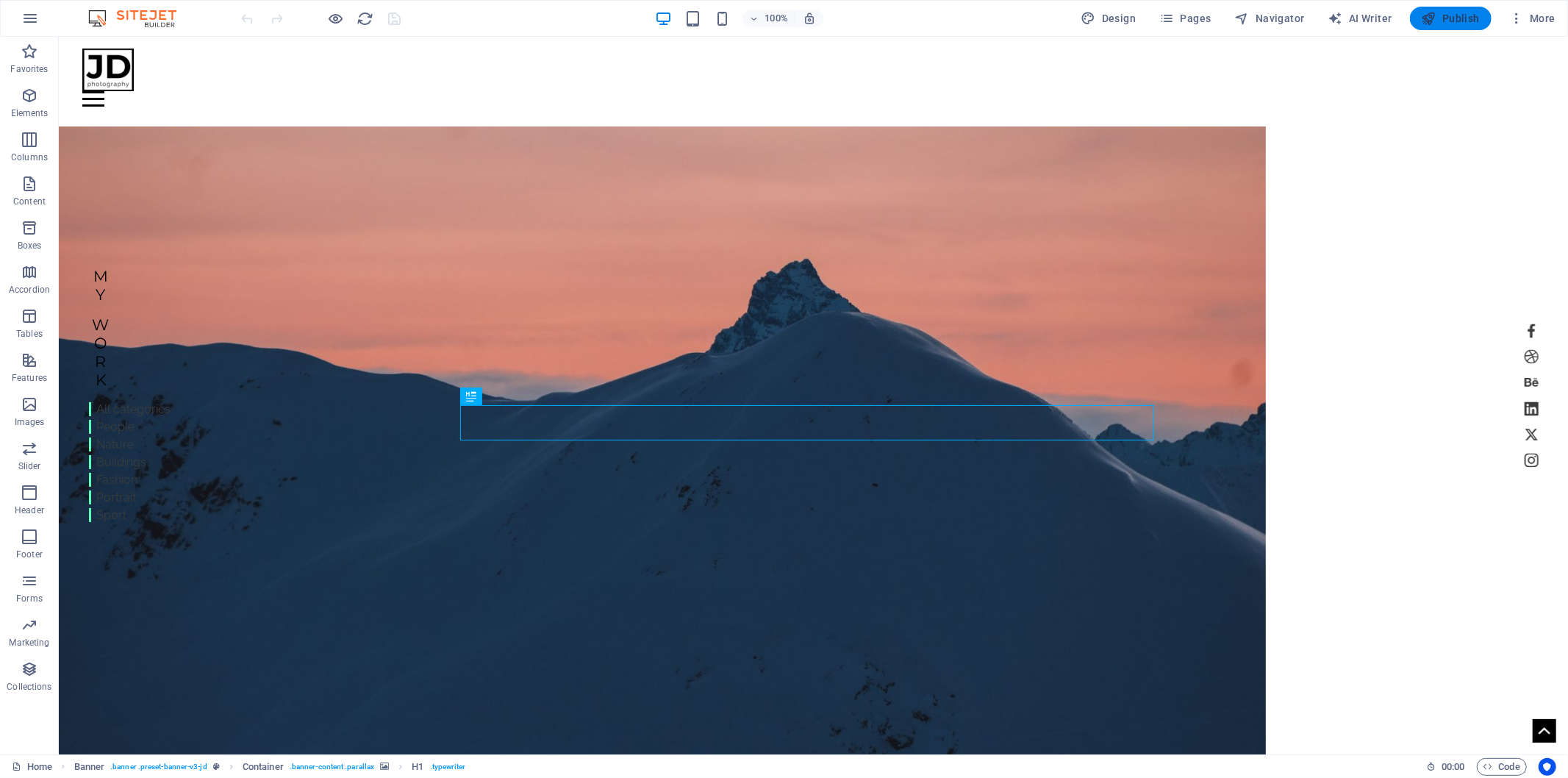
click at [1475, 24] on span "Publish" at bounding box center [1451, 18] width 58 height 15
